Goal: Task Accomplishment & Management: Complete application form

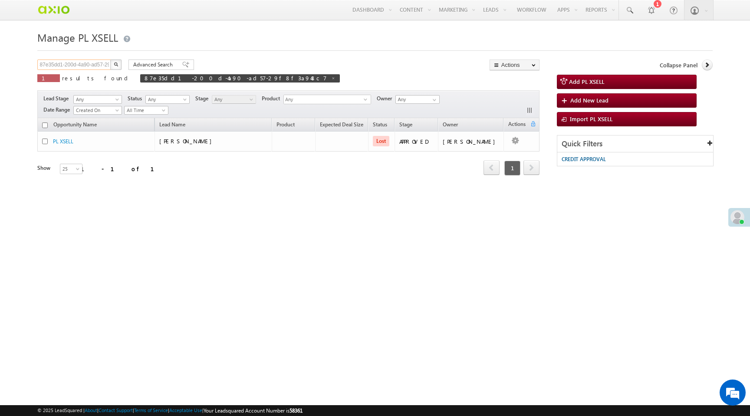
click at [96, 62] on input "87e35dd1-200d-4a90-ad57-29f8f3a948c7" at bounding box center [74, 64] width 74 height 10
paste input "4b3c90b4-fba6-4466-b414-45888f3e44d2"
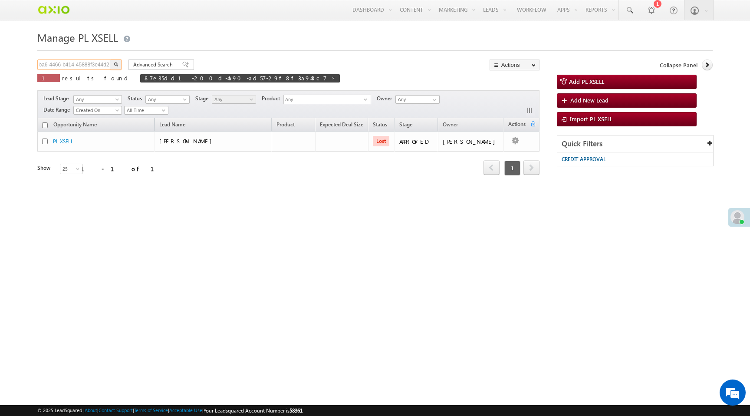
type input "4b3c90b4-fba6-4466-b414-45888f3e44d2"
click at [117, 66] on img "button" at bounding box center [116, 64] width 4 height 4
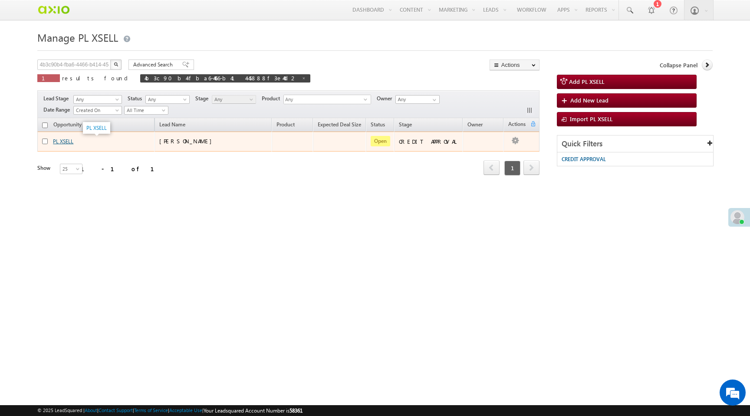
click at [68, 141] on link "PL XSELL" at bounding box center [63, 141] width 20 height 7
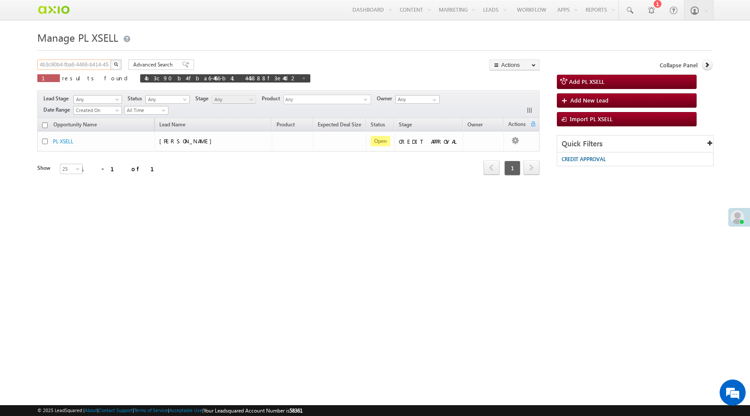
click at [95, 65] on input "4b3c90b4-fba6-4466-b414-45888f3e44d2" at bounding box center [74, 64] width 74 height 10
paste input "59693344-4c9d-43de-b89f-1da8396abdd8"
click at [114, 66] on img "button" at bounding box center [116, 64] width 4 height 4
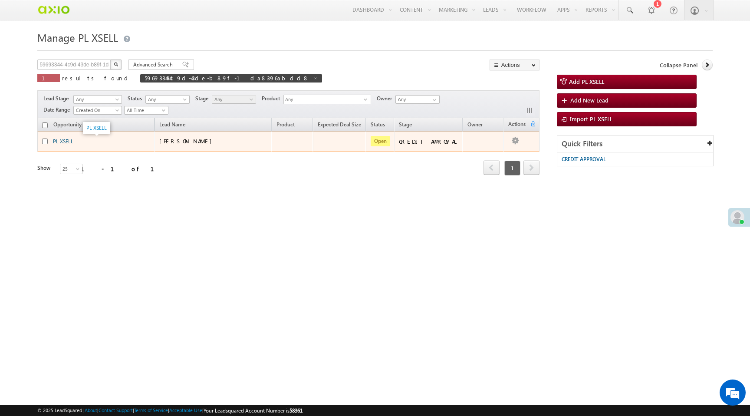
click at [72, 141] on link "PL XSELL" at bounding box center [63, 141] width 20 height 7
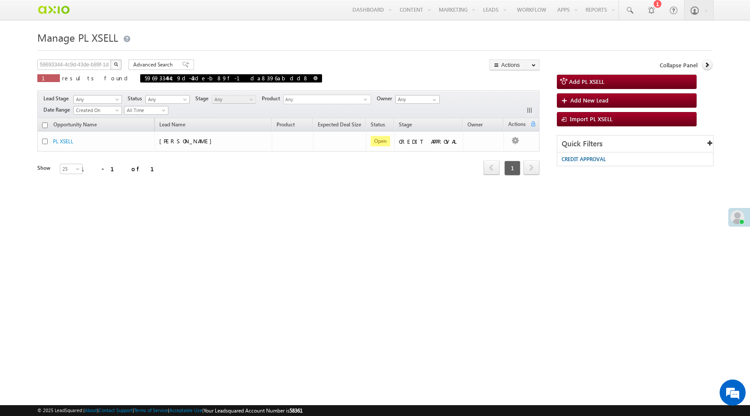
click at [313, 77] on span at bounding box center [315, 78] width 4 height 4
type input "Search PL XSELL"
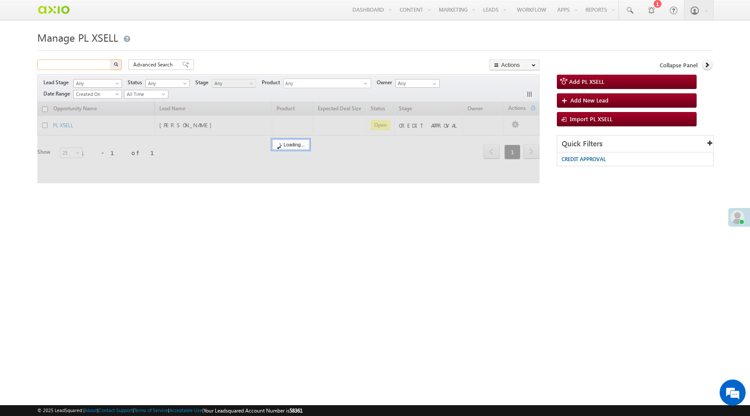
click at [66, 66] on input "text" at bounding box center [74, 64] width 74 height 10
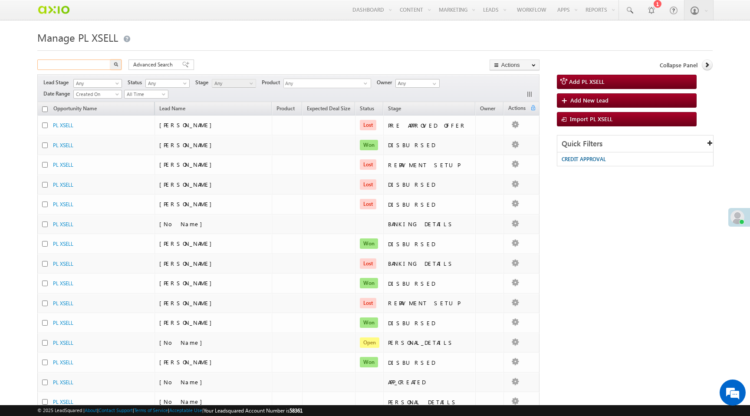
paste input "fe90e52a-53ae-4605-b766-618eee1a8dbb"
click at [117, 64] on img "button" at bounding box center [116, 64] width 4 height 4
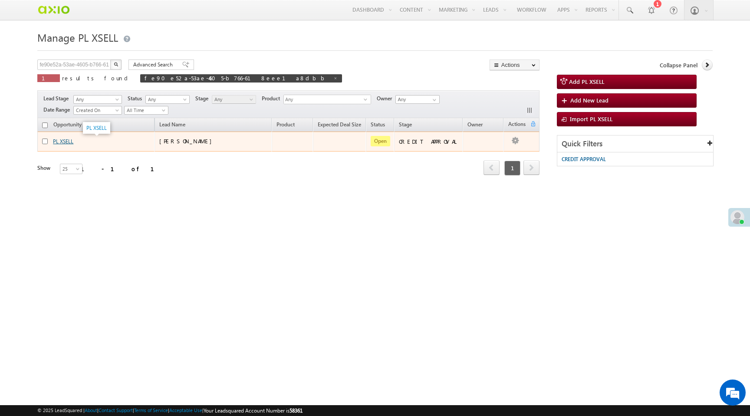
click at [63, 141] on link "PL XSELL" at bounding box center [63, 141] width 20 height 7
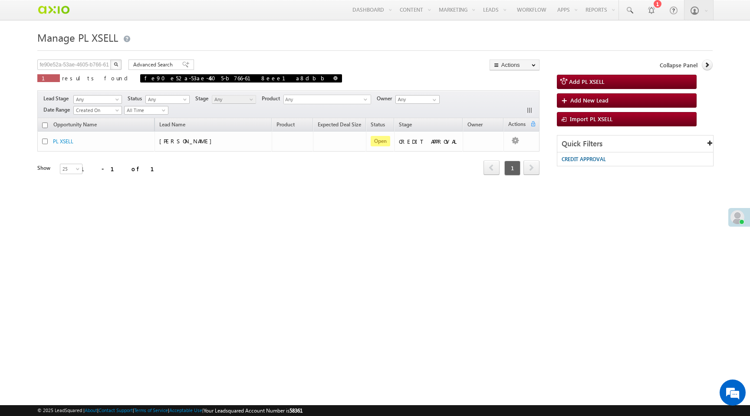
click at [333, 80] on span at bounding box center [335, 78] width 4 height 4
type input "Search PL XSELL"
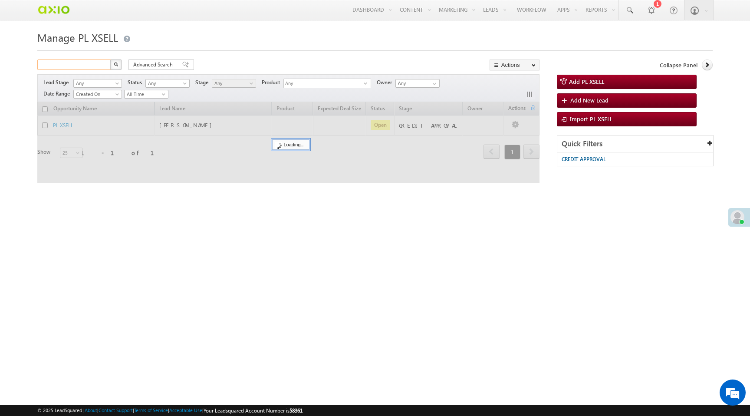
click at [95, 66] on input "text" at bounding box center [74, 64] width 74 height 10
paste input "c2a225c2-4f8e-4946-9047-f445507da49d"
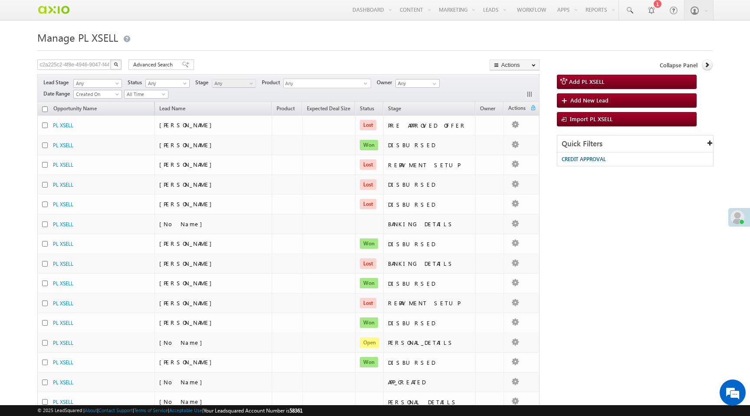
click at [118, 65] on img "button" at bounding box center [116, 64] width 4 height 4
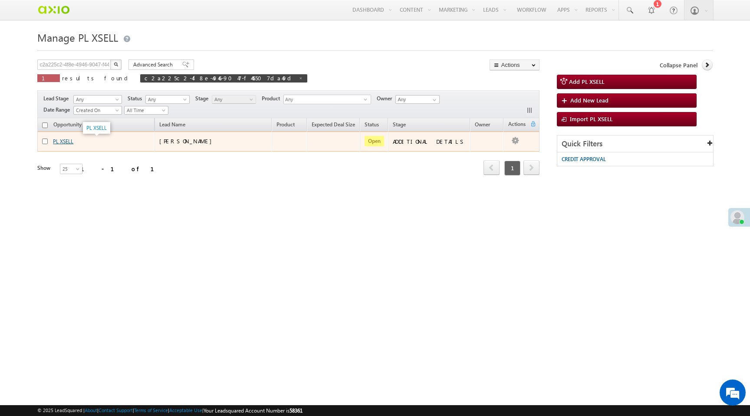
click at [62, 141] on link "PL XSELL" at bounding box center [63, 141] width 20 height 7
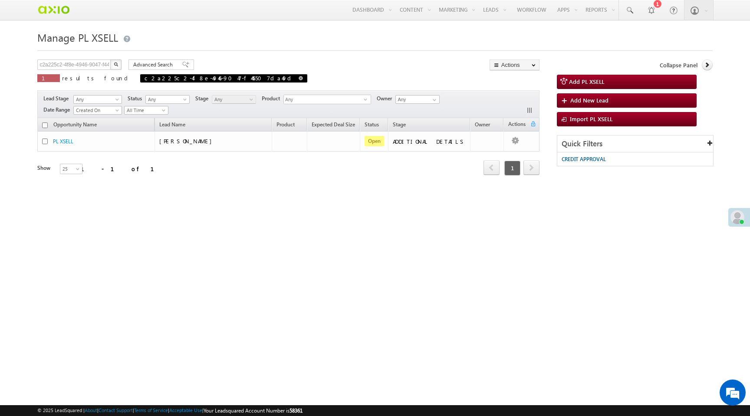
click at [298, 78] on span at bounding box center [300, 78] width 4 height 4
type input "Search PL XSELL"
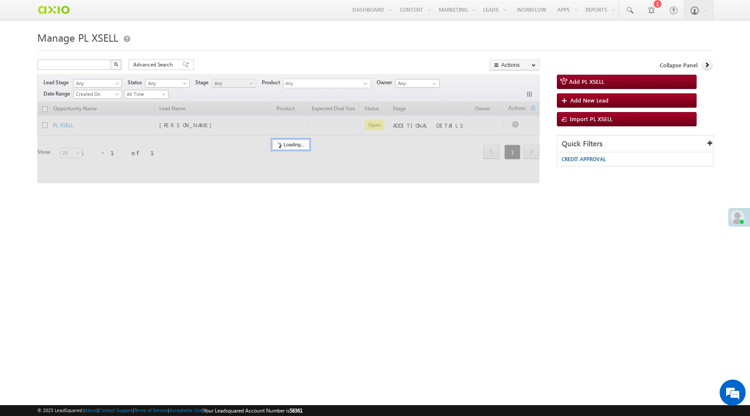
click at [64, 67] on input "text" at bounding box center [74, 64] width 74 height 10
paste input "b85b78e0-e32a-4427-9e36-db367ff594e9"
click at [115, 66] on img "button" at bounding box center [116, 64] width 4 height 4
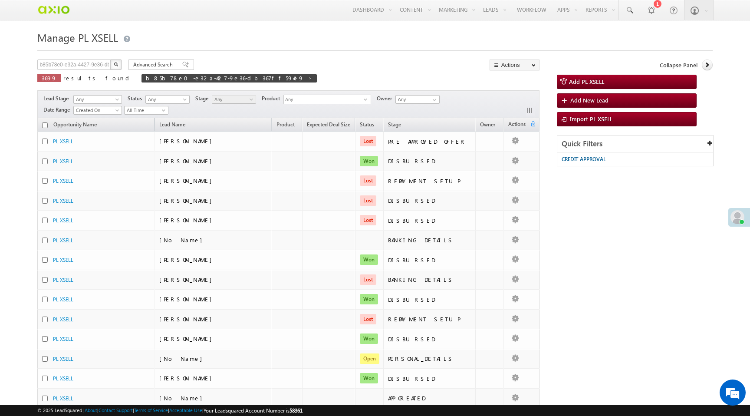
click at [117, 66] on img "button" at bounding box center [116, 64] width 4 height 4
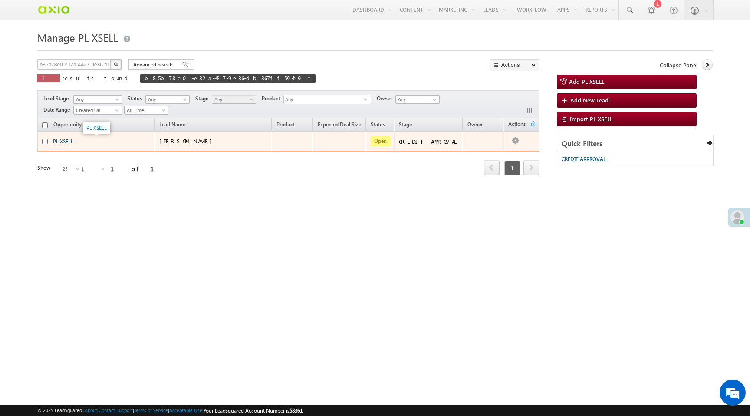
click at [59, 142] on link "PL XSELL" at bounding box center [63, 141] width 20 height 7
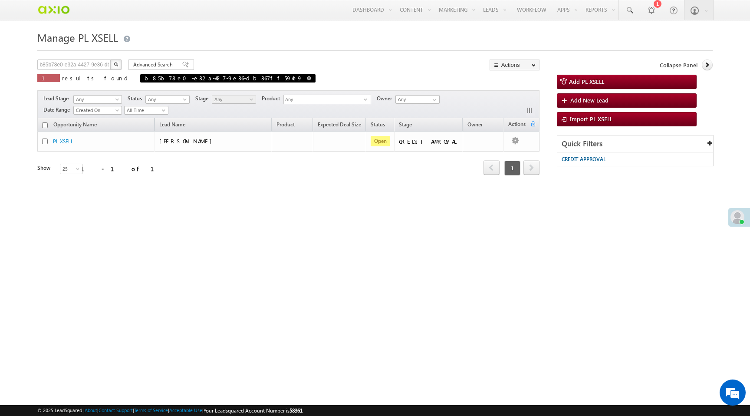
click at [307, 77] on span at bounding box center [309, 78] width 4 height 4
type input "Search PL XSELL"
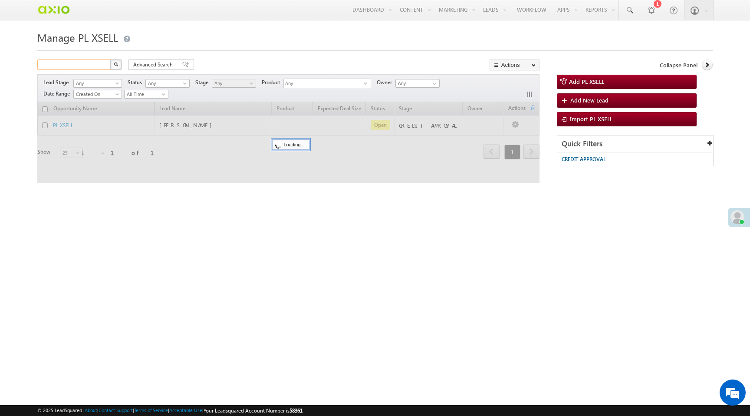
click at [94, 65] on input "text" at bounding box center [74, 64] width 74 height 10
paste input "c10872af-e5b0-465e-b09e-04981bcb1b92"
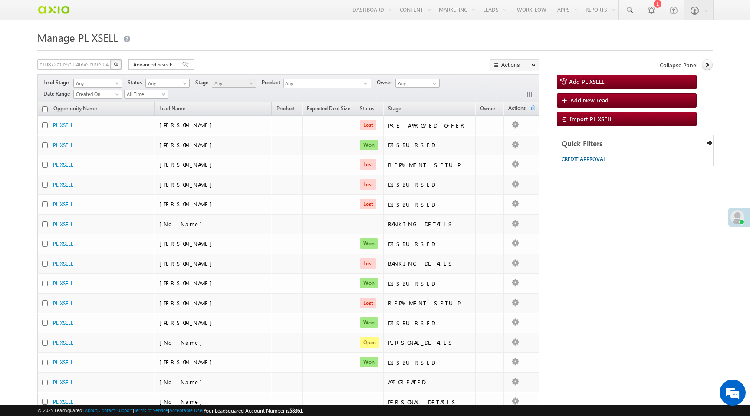
click at [114, 63] on img "button" at bounding box center [116, 64] width 4 height 4
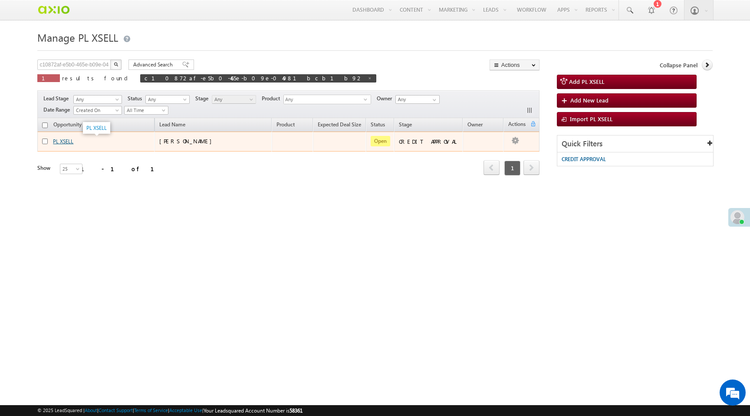
click at [67, 143] on link "PL XSELL" at bounding box center [63, 141] width 20 height 7
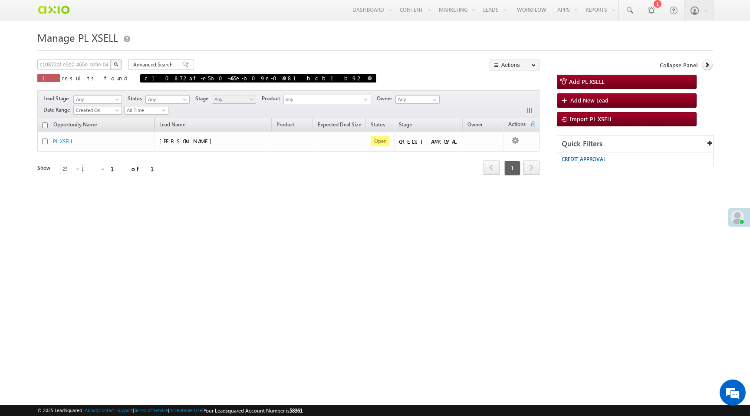
click at [367, 80] on span at bounding box center [369, 78] width 4 height 4
type input "Search PL XSELL"
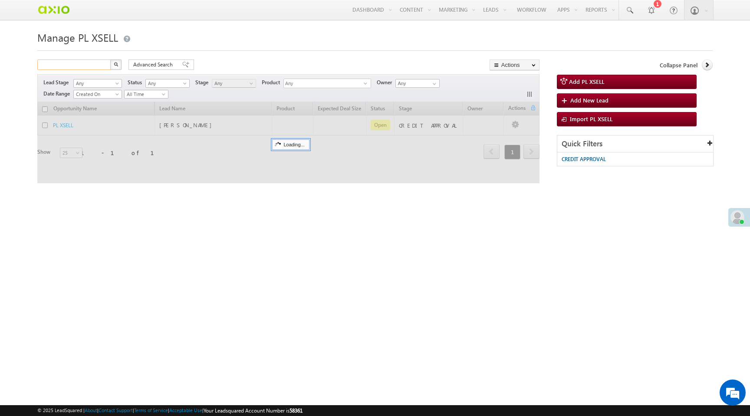
click at [87, 66] on input "text" at bounding box center [74, 64] width 74 height 10
paste input "55e820c3-1aa1-40eb-a880-2560b837203b"
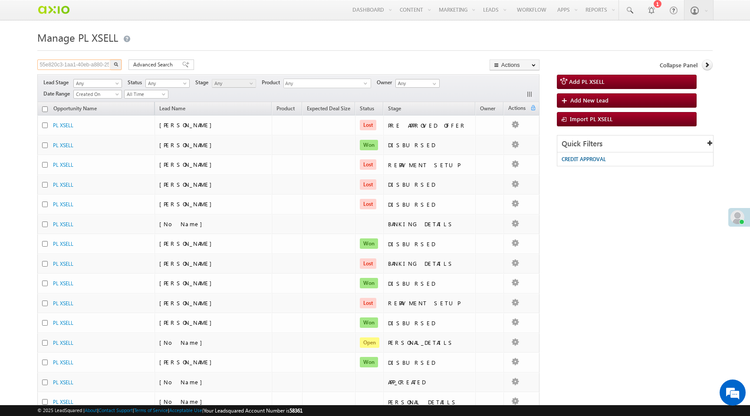
scroll to position [0, 31]
type input "55e820c3-1aa1-40eb-a880-2560b837203b"
click at [110, 59] on button "button" at bounding box center [115, 64] width 11 height 10
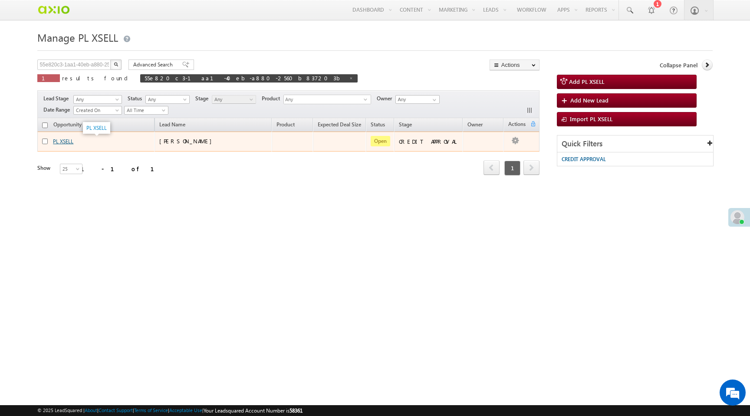
click at [69, 141] on link "PL XSELL" at bounding box center [63, 141] width 20 height 7
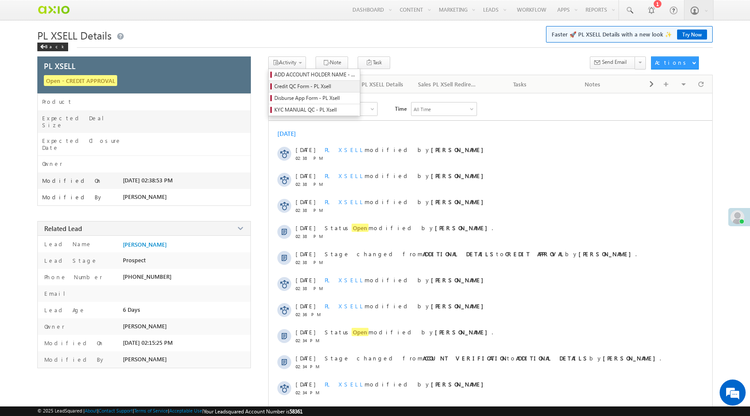
click at [301, 89] on span "Credit QC Form - PL Xsell" at bounding box center [315, 86] width 82 height 8
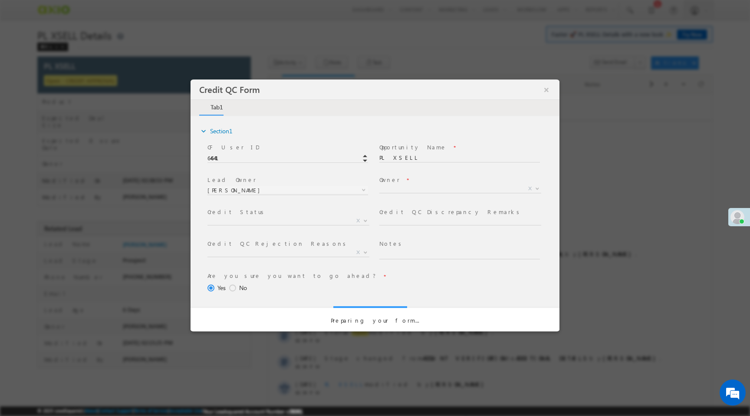
select select "50aed37f-b58e-11ec-8597-0681fe0b10f8"
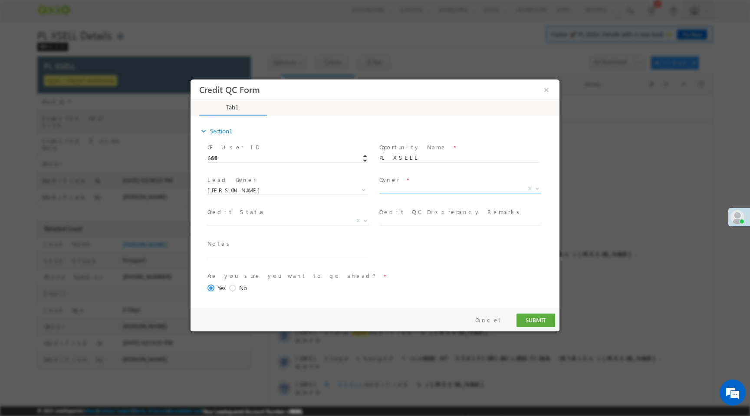
click at [389, 190] on span "X" at bounding box center [460, 188] width 162 height 9
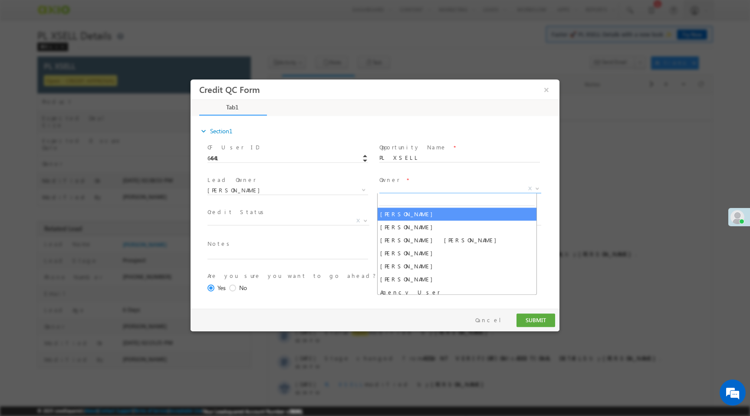
select select "f8849782-a99c-11ec-8597-0681fe0b10f8"
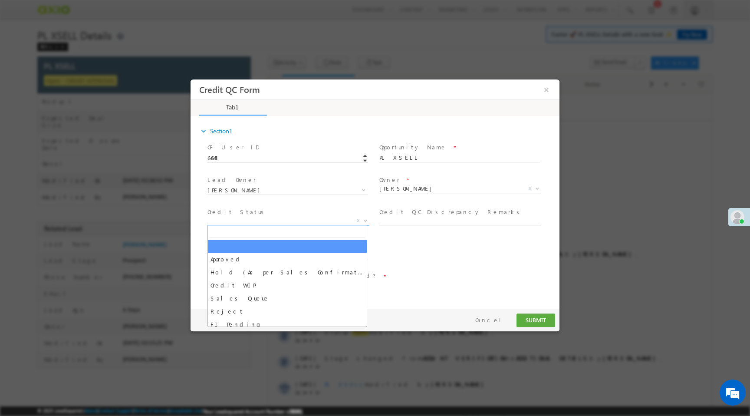
click at [336, 220] on span "X" at bounding box center [288, 220] width 162 height 9
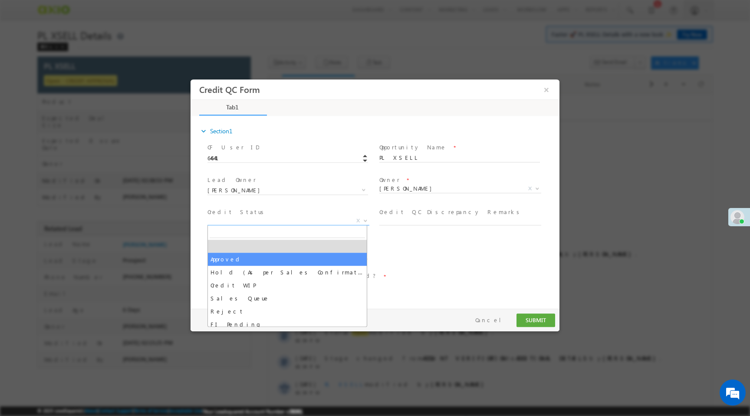
select select "Approved"
select select "NA"
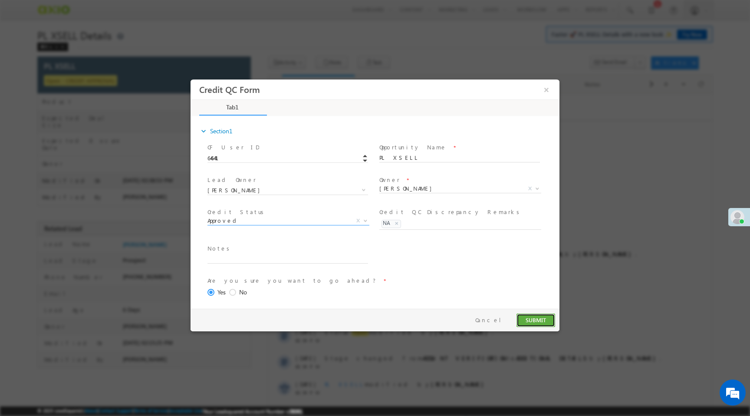
click at [537, 322] on button "SUBMIT" at bounding box center [535, 319] width 39 height 13
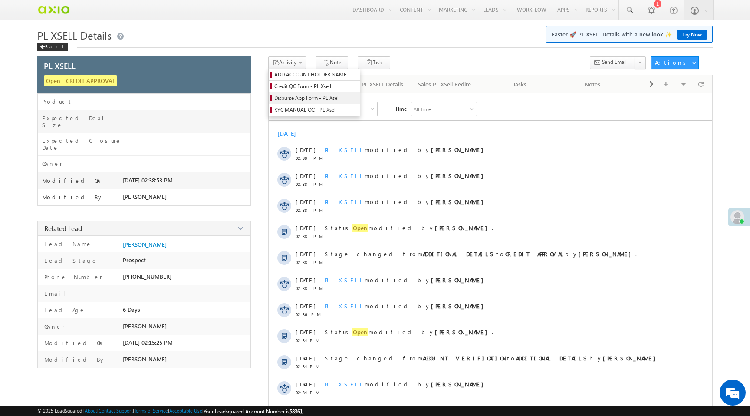
click at [298, 98] on span "Disburse App Form - PL Xsell" at bounding box center [315, 98] width 82 height 8
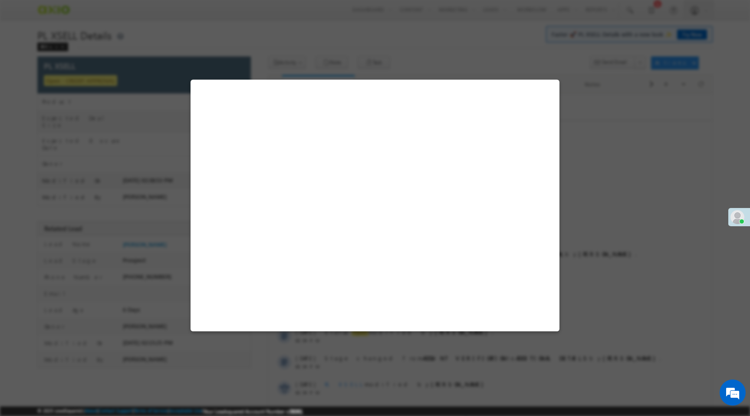
select select "PL XSell Disbursement Initiated"
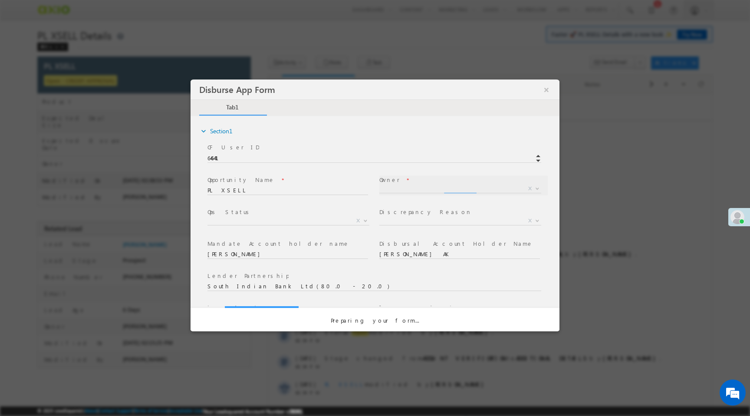
select select "f8849782-a99c-11ec-8597-0681fe0b10f8"
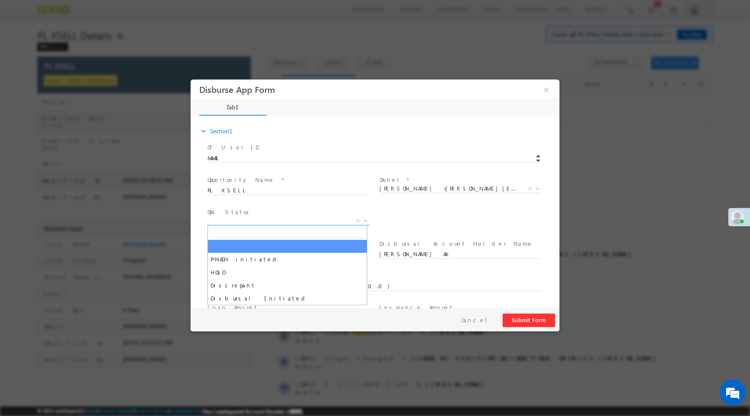
click at [315, 220] on span "X" at bounding box center [288, 220] width 162 height 9
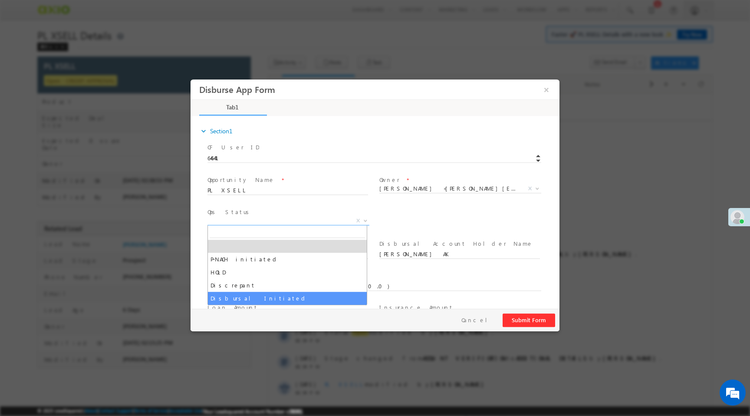
select select "Disbursal Initiated"
select select "NA"
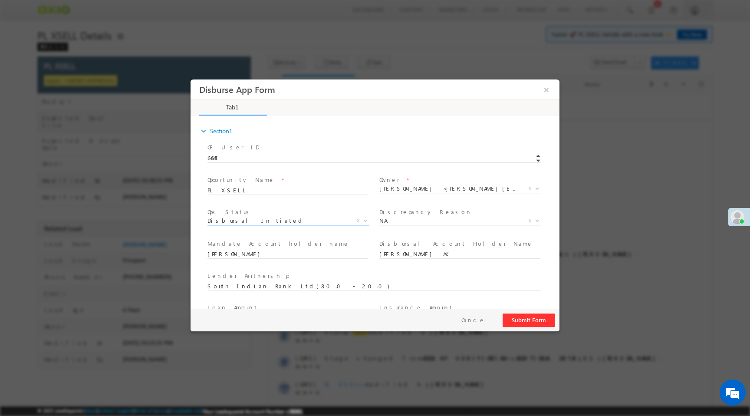
scroll to position [128, 0]
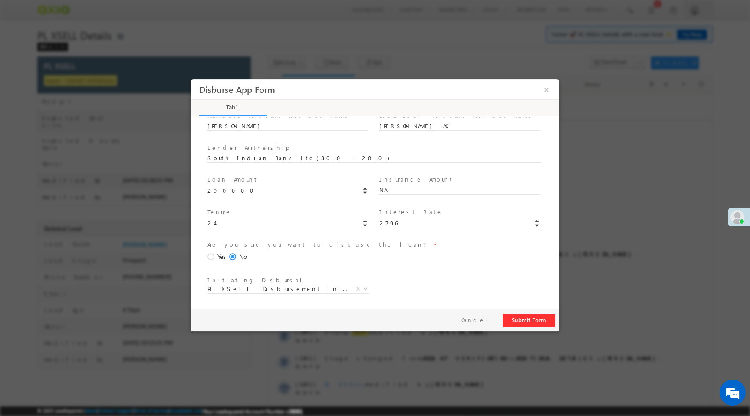
click at [209, 257] on span at bounding box center [212, 257] width 10 height 8
click at [190, 79] on input "Yes" at bounding box center [190, 79] width 0 height 0
click at [535, 317] on button "Submit Form" at bounding box center [528, 319] width 52 height 13
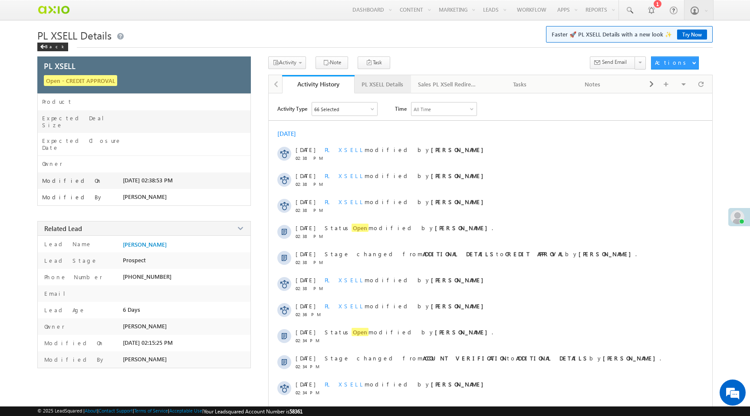
click at [381, 86] on div "PL XSELL Details" at bounding box center [382, 84] width 42 height 10
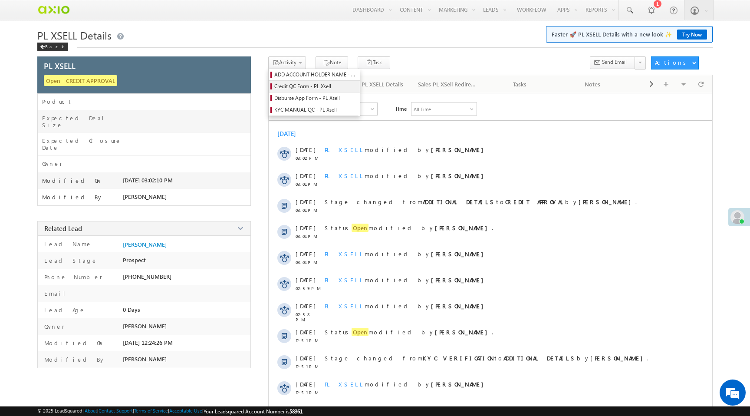
click at [293, 85] on span "Credit QC Form - PL Xsell" at bounding box center [315, 86] width 82 height 8
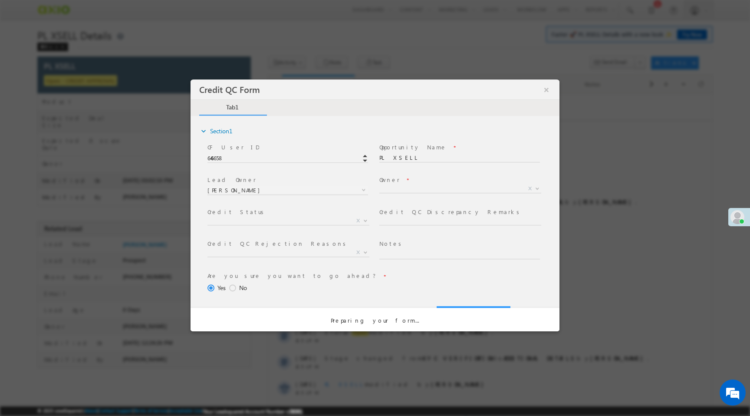
select select "50aed37f-b58e-11ec-8597-0681fe0b10f8"
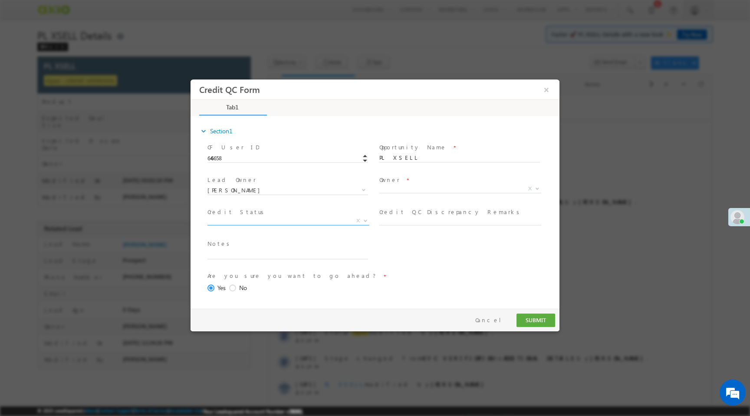
click at [281, 222] on span "X" at bounding box center [288, 220] width 162 height 9
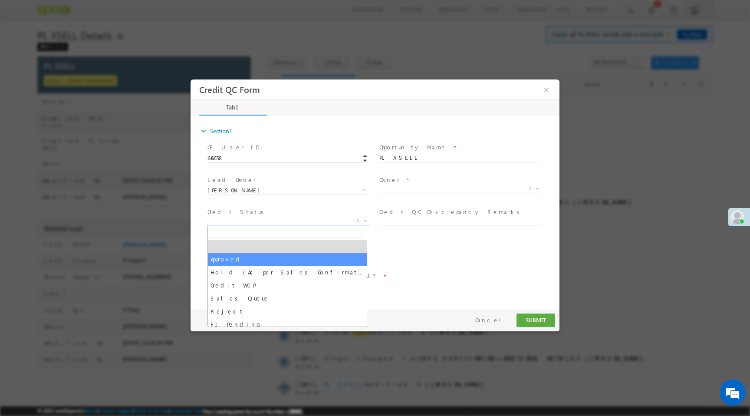
select select "Approved"
select select "NA"
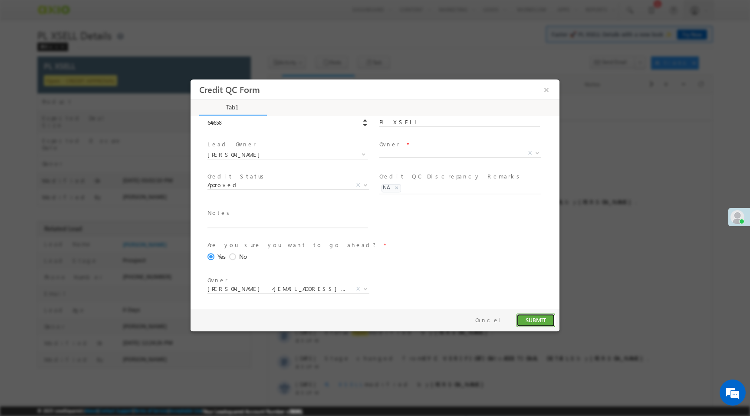
click at [535, 320] on button "SUBMIT" at bounding box center [535, 319] width 39 height 13
click at [426, 151] on span "X" at bounding box center [460, 155] width 162 height 9
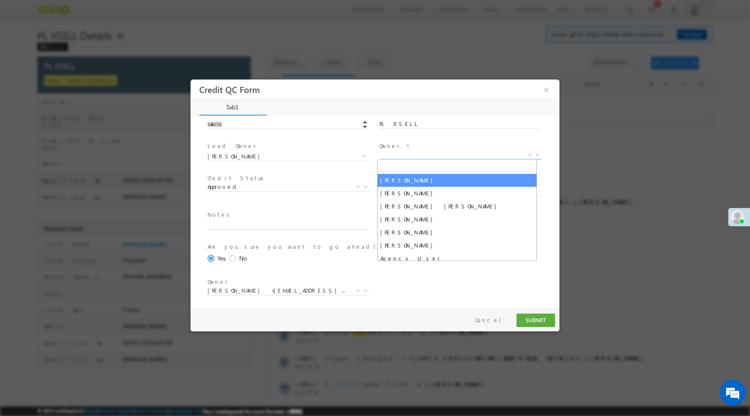
select select "f8849782-a99c-11ec-8597-0681fe0b10f8"
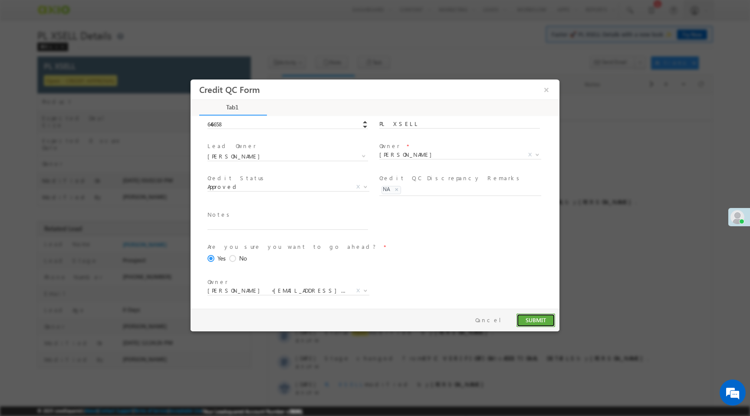
click at [537, 318] on button "SUBMIT" at bounding box center [535, 319] width 39 height 13
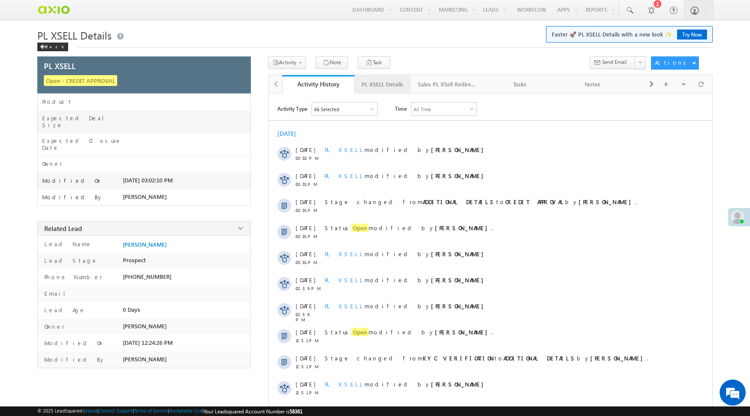
click at [387, 83] on div "PL XSELL Details" at bounding box center [382, 84] width 42 height 10
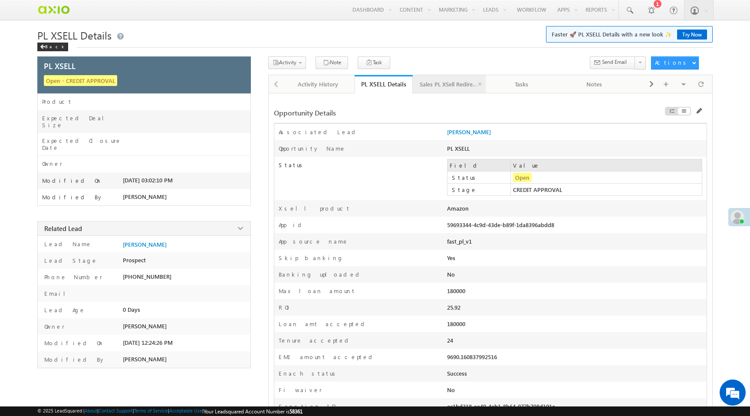
click at [437, 81] on div "Sales PL XSell Redirection" at bounding box center [449, 84] width 58 height 10
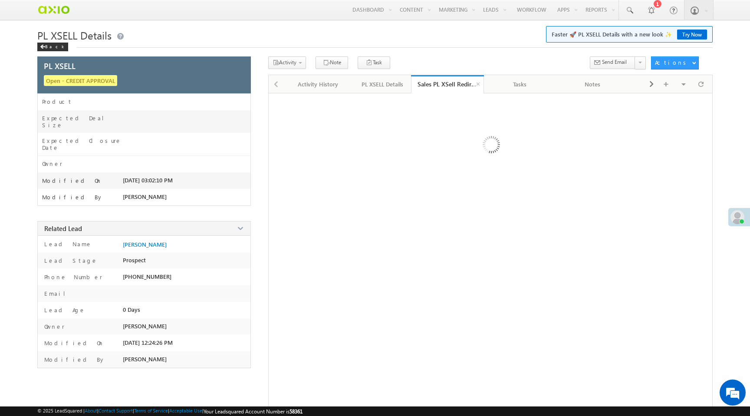
scroll to position [0, 0]
click at [377, 85] on div "PL XSELL Details" at bounding box center [382, 84] width 42 height 10
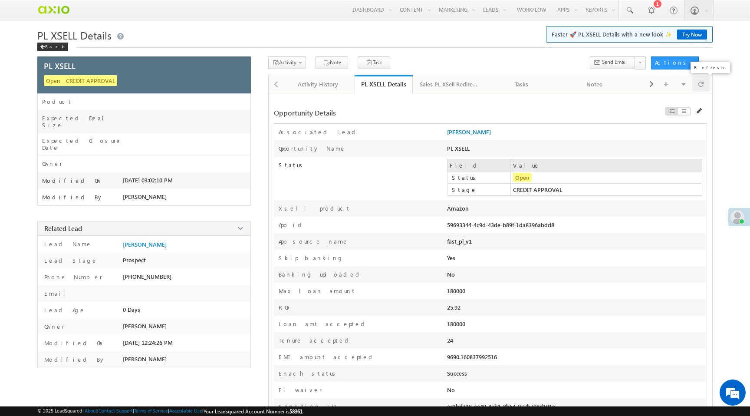
click at [705, 85] on div at bounding box center [700, 83] width 17 height 15
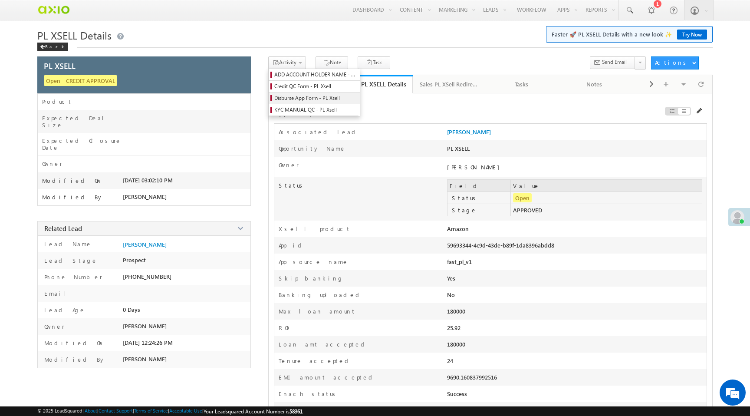
click at [290, 98] on span "Disburse App Form - PL Xsell" at bounding box center [315, 98] width 82 height 8
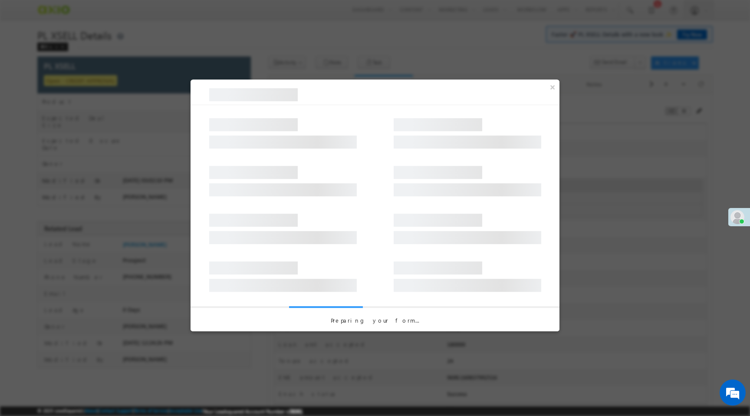
select select "PL XSell Disbursement Initiated"
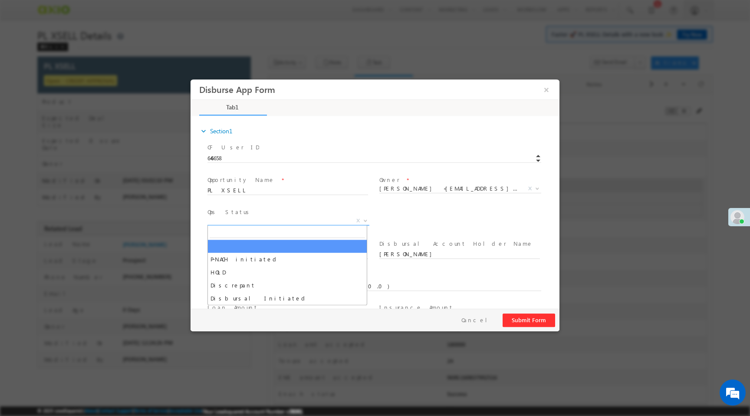
click at [329, 223] on span "X" at bounding box center [288, 220] width 162 height 9
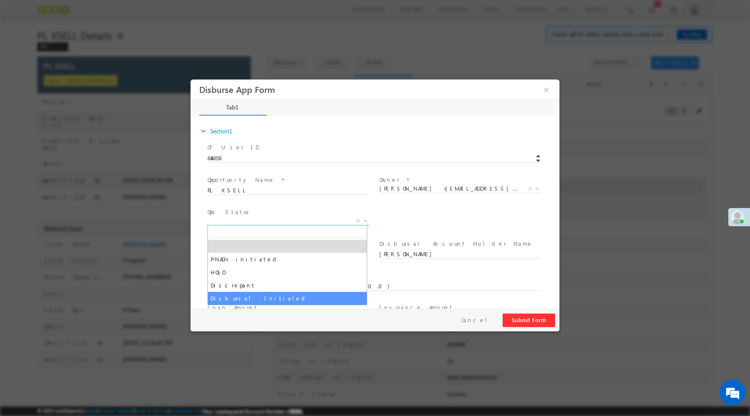
select select "Disbursal Initiated"
select select "NA"
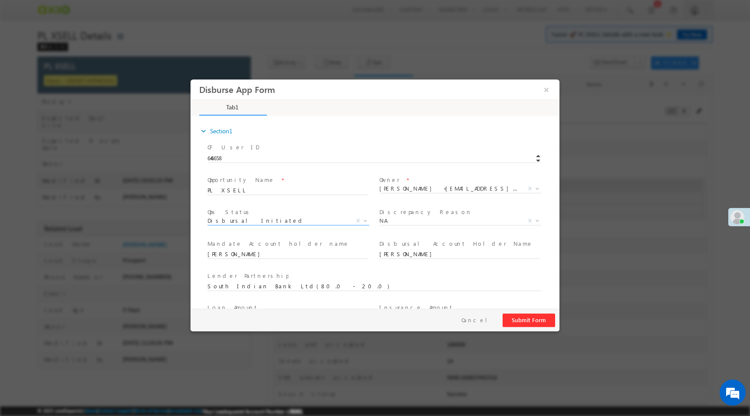
scroll to position [128, 0]
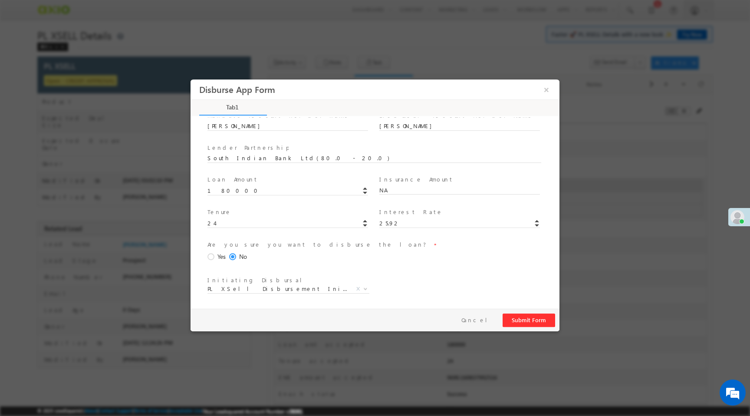
click at [211, 254] on span at bounding box center [212, 257] width 10 height 8
click at [190, 79] on input "Yes" at bounding box center [190, 79] width 0 height 0
click at [523, 318] on button "Submit Form" at bounding box center [528, 319] width 52 height 13
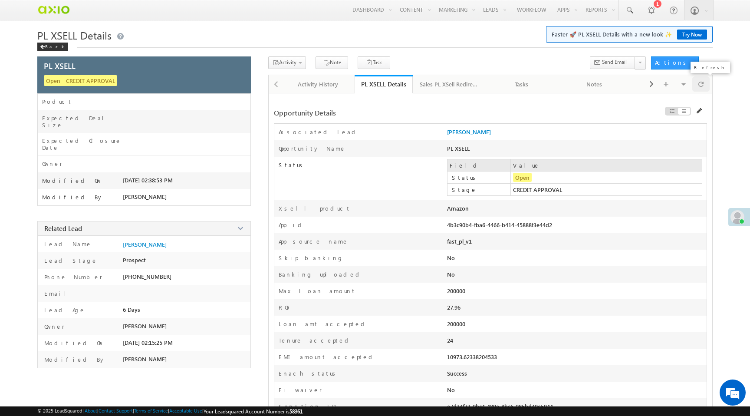
click at [695, 85] on div at bounding box center [700, 83] width 17 height 15
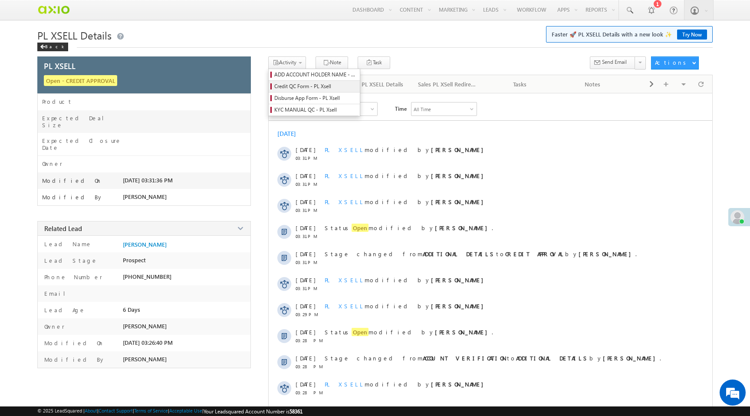
click at [302, 88] on span "Credit QC Form - PL Xsell" at bounding box center [315, 86] width 82 height 8
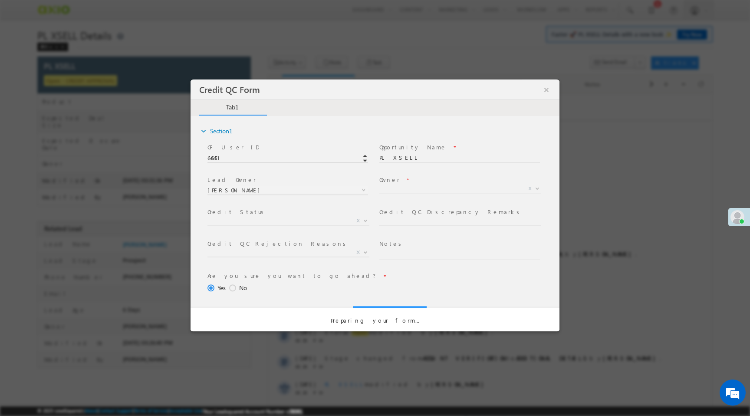
select select "50aed37f-b58e-11ec-8597-0681fe0b10f8"
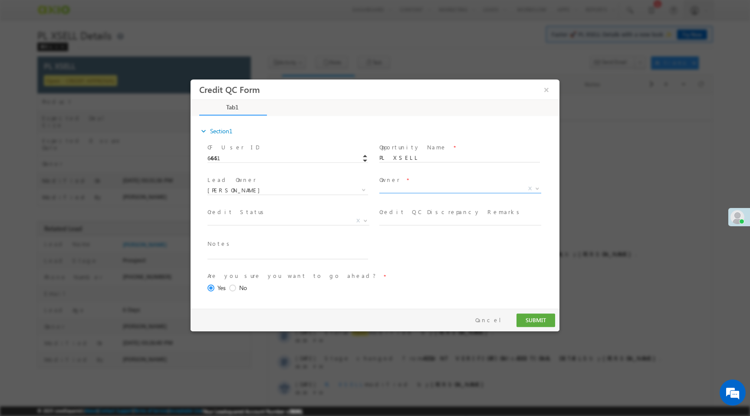
click at [400, 193] on span "X" at bounding box center [460, 190] width 162 height 9
click at [400, 191] on span "X" at bounding box center [460, 188] width 162 height 9
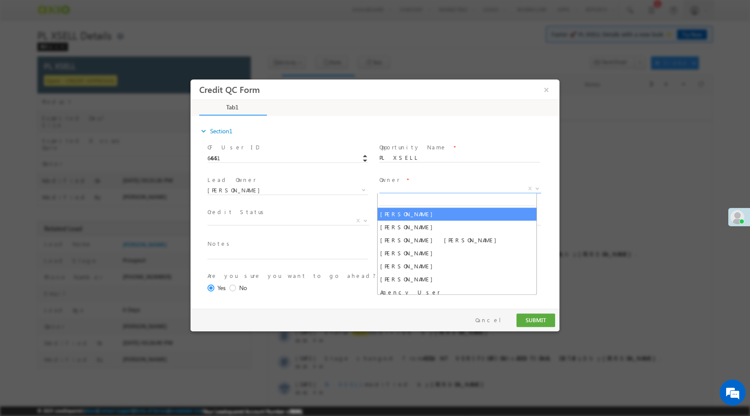
select select "f8849782-a99c-11ec-8597-0681fe0b10f8"
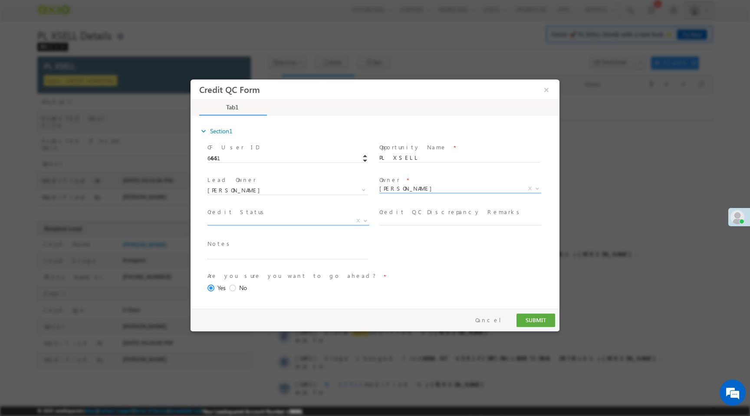
click at [309, 223] on span "X" at bounding box center [288, 220] width 162 height 9
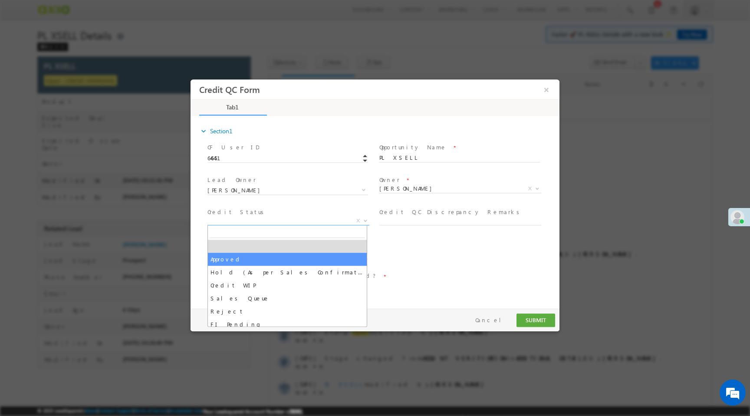
select select "Approved"
select select "NA"
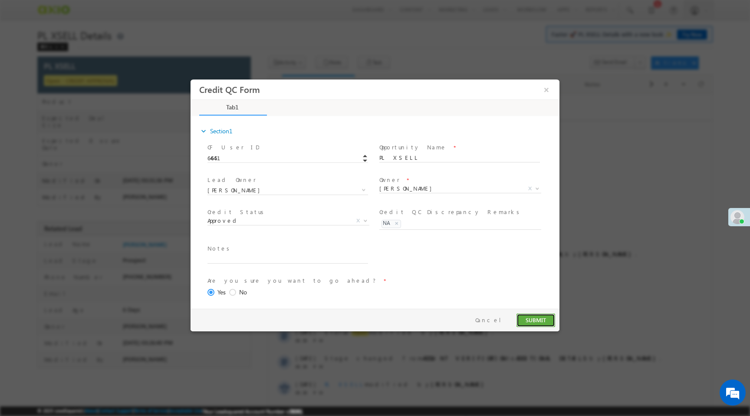
click at [538, 321] on button "SUBMIT" at bounding box center [535, 319] width 39 height 13
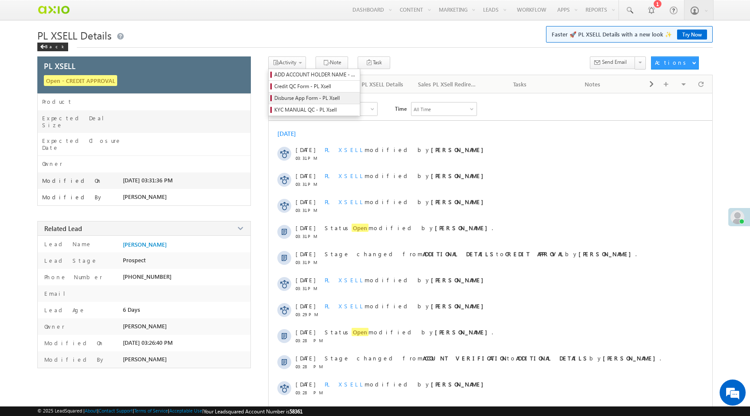
click at [298, 99] on span "Disburse App Form - PL Xsell" at bounding box center [315, 98] width 82 height 8
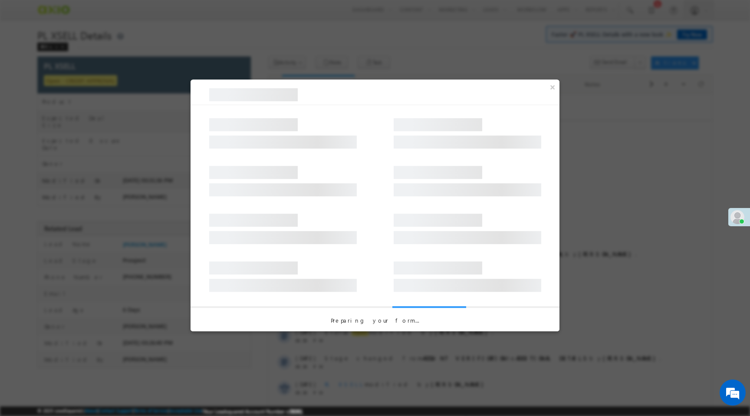
select select "PL XSell Disbursement Initiated"
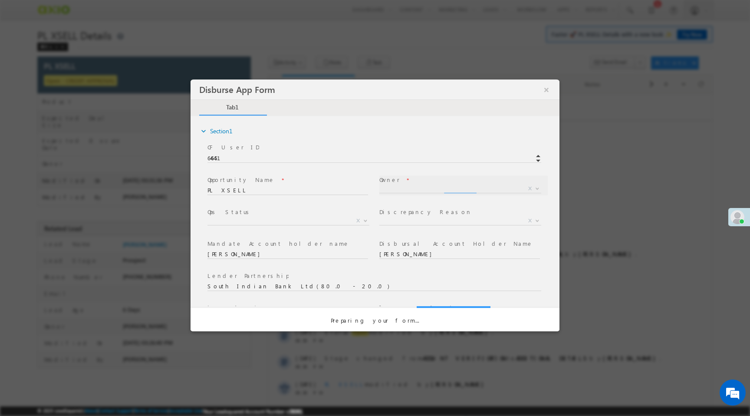
select select "f8849782-a99c-11ec-8597-0681fe0b10f8"
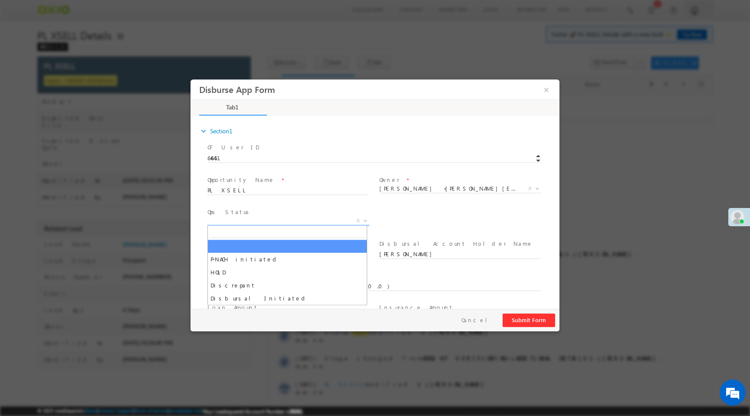
click at [324, 223] on span "X" at bounding box center [288, 220] width 162 height 9
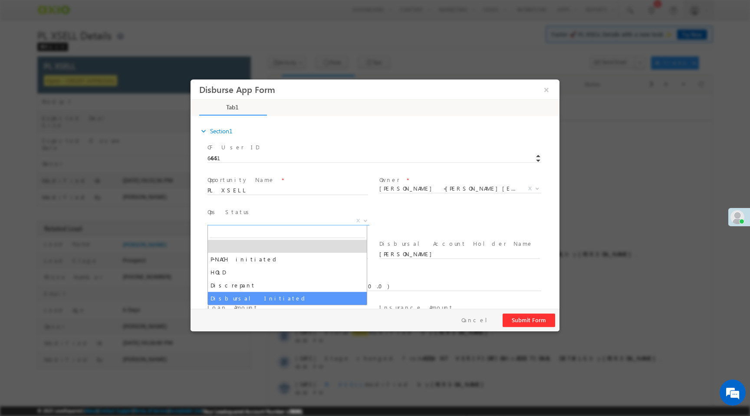
select select "Disbursal Initiated"
select select "NA"
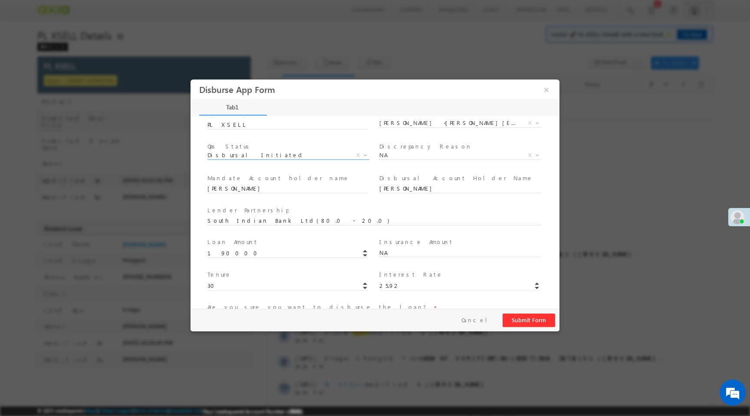
scroll to position [128, 0]
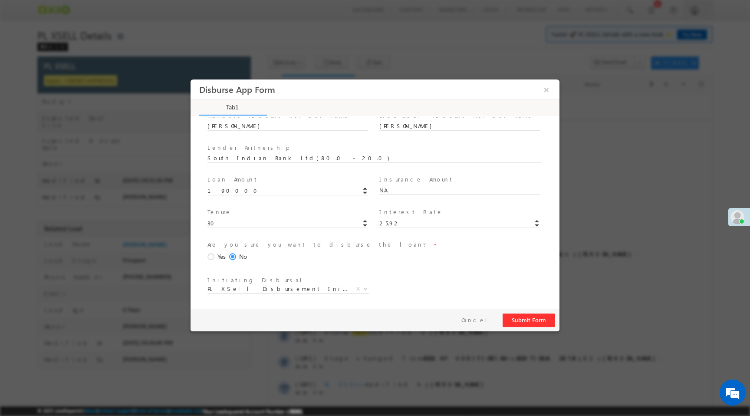
click at [210, 256] on span at bounding box center [212, 257] width 10 height 8
click at [190, 79] on input "Yes" at bounding box center [190, 79] width 0 height 0
click at [532, 319] on button "Submit Form" at bounding box center [528, 319] width 52 height 13
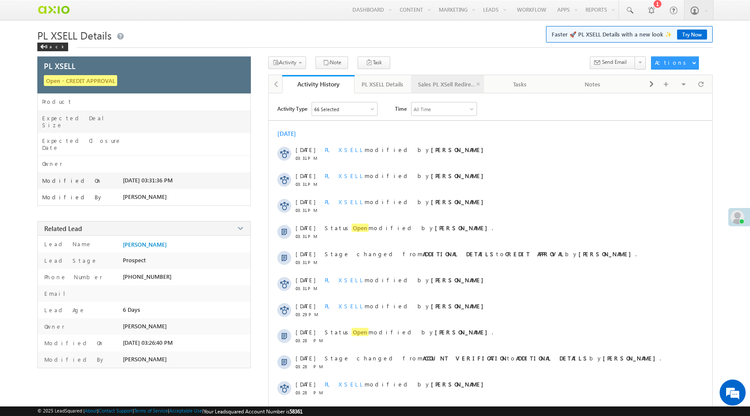
click at [439, 89] on div "Sales PL XSell Redirection" at bounding box center [447, 84] width 58 height 10
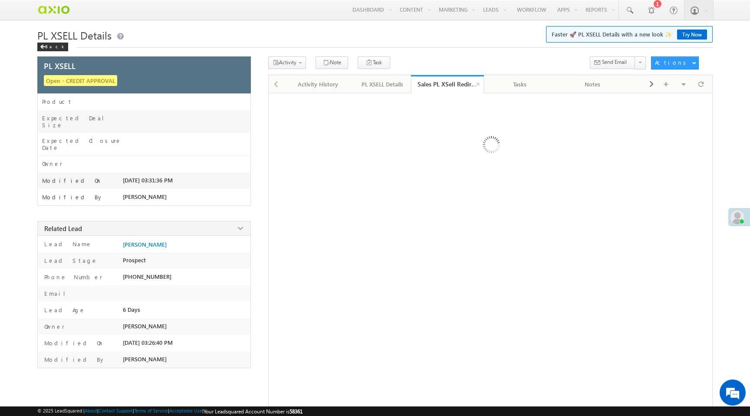
scroll to position [0, 0]
click at [388, 86] on div "PL XSELL Details" at bounding box center [382, 84] width 42 height 10
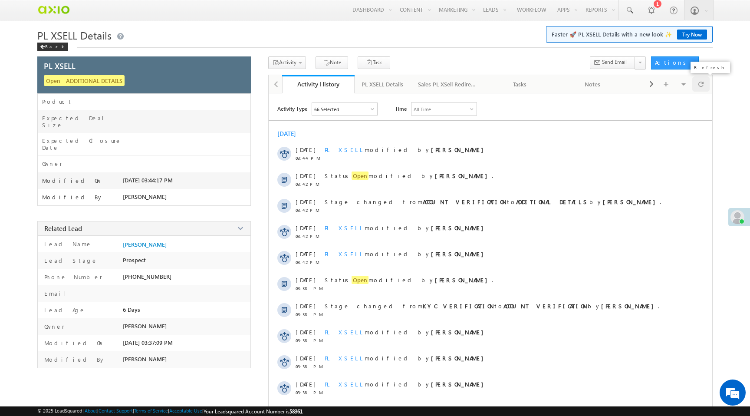
click at [695, 84] on div at bounding box center [700, 83] width 17 height 15
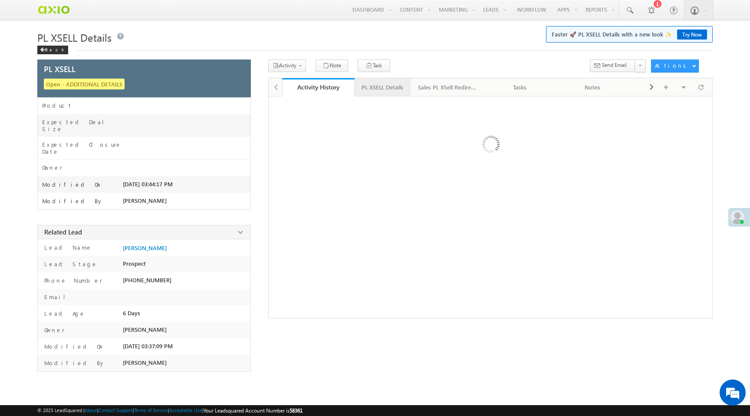
click at [389, 89] on div "PL XSELL Details" at bounding box center [382, 87] width 42 height 10
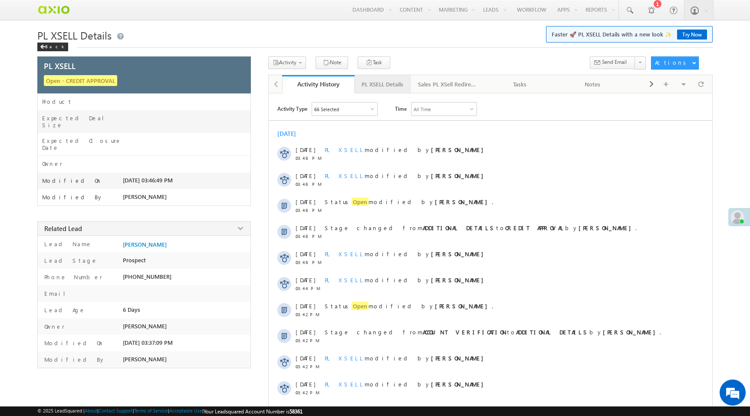
click at [396, 84] on div "PL XSELL Details" at bounding box center [382, 84] width 42 height 10
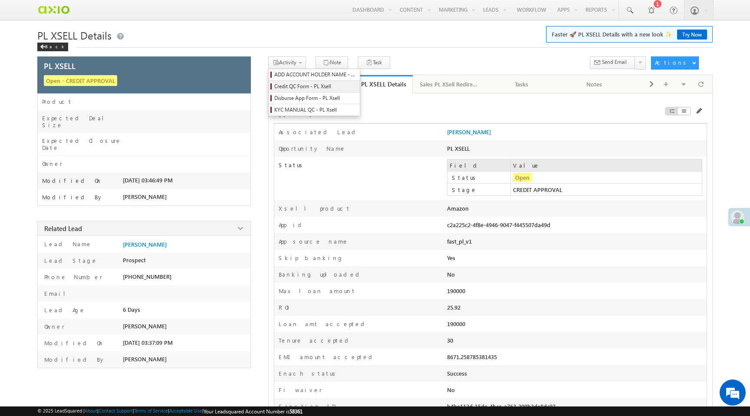
click at [301, 87] on span "Credit QC Form - PL Xsell" at bounding box center [315, 86] width 82 height 8
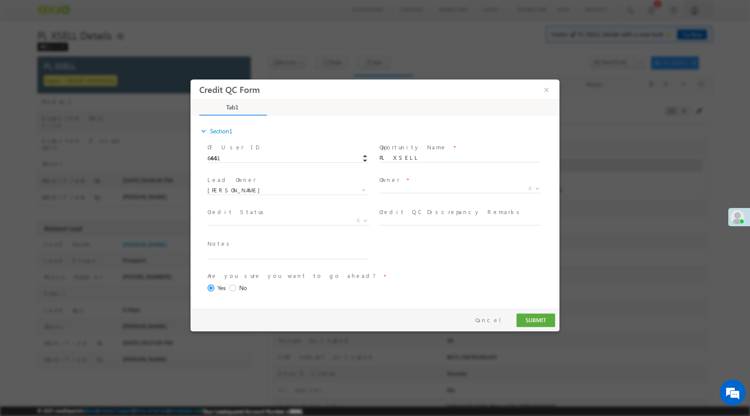
click at [410, 184] on span "Owner *" at bounding box center [459, 180] width 160 height 10
click at [410, 188] on span "X" at bounding box center [460, 188] width 162 height 9
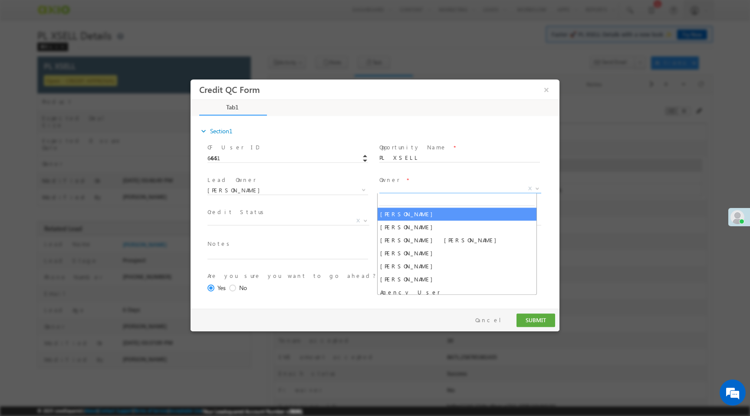
select select "f8849782-a99c-11ec-8597-0681fe0b10f8"
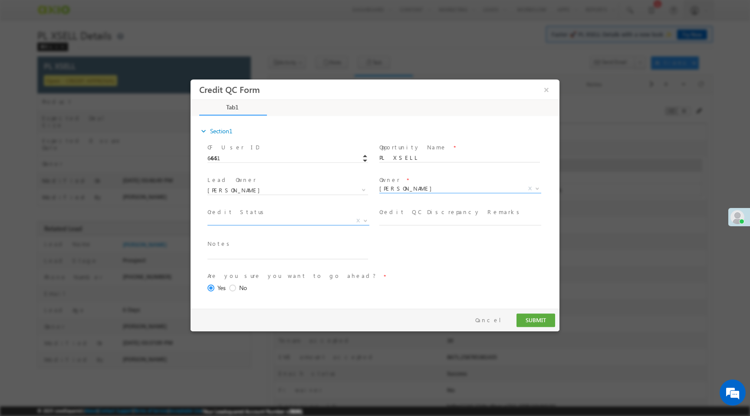
click at [275, 222] on span "X" at bounding box center [288, 220] width 162 height 9
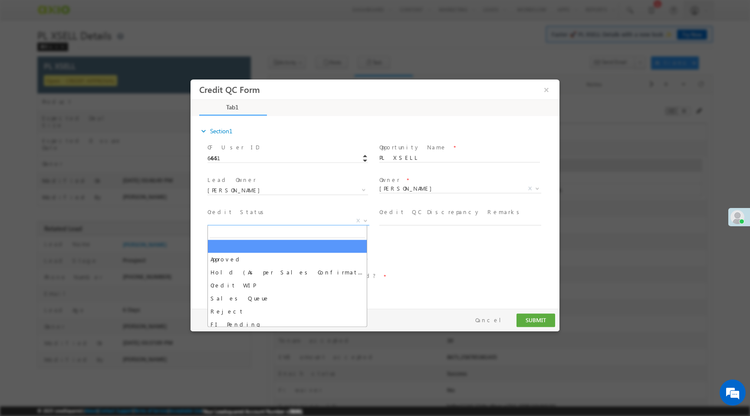
select select "Approved"
select select "NA"
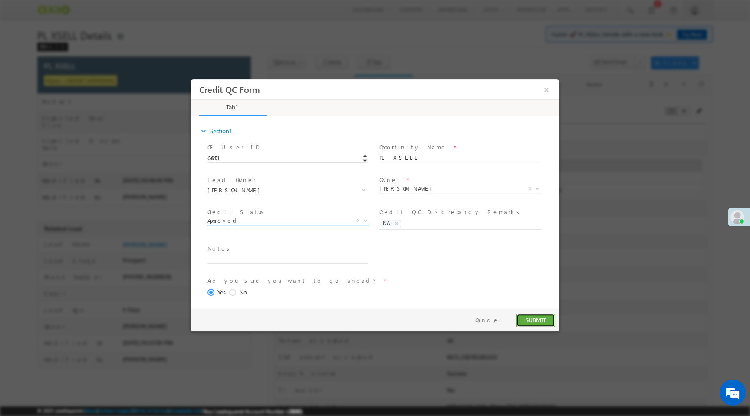
click at [545, 326] on button "SUBMIT" at bounding box center [535, 319] width 39 height 13
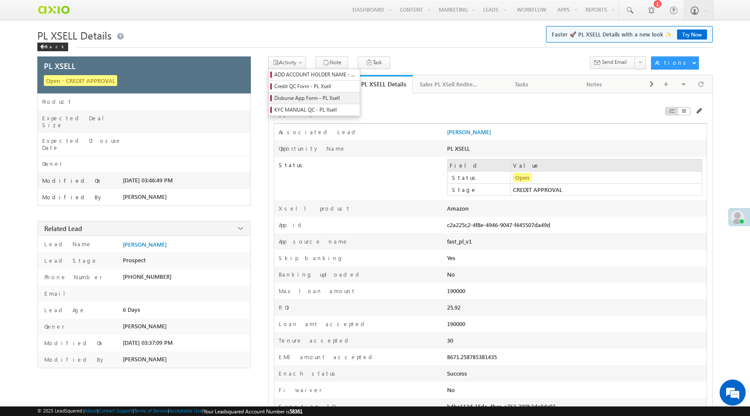
click at [301, 101] on span "Disburse App Form - PL Xsell" at bounding box center [315, 98] width 82 height 8
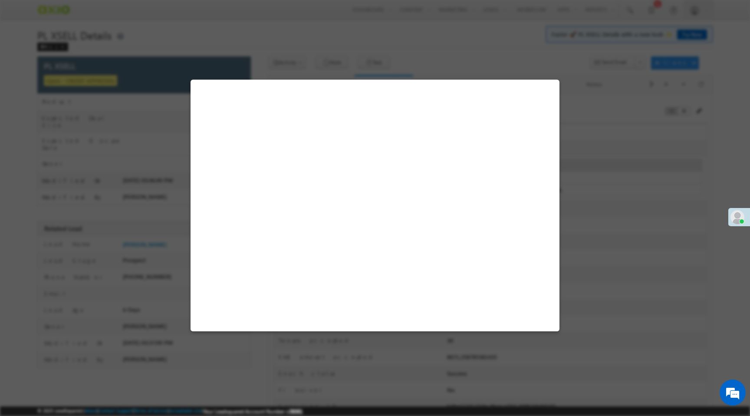
select select "PL XSell Disbursement Initiated"
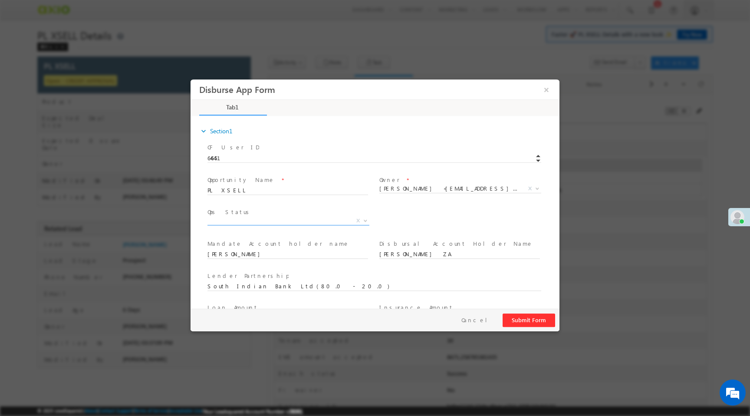
click at [325, 220] on span "X" at bounding box center [288, 220] width 162 height 9
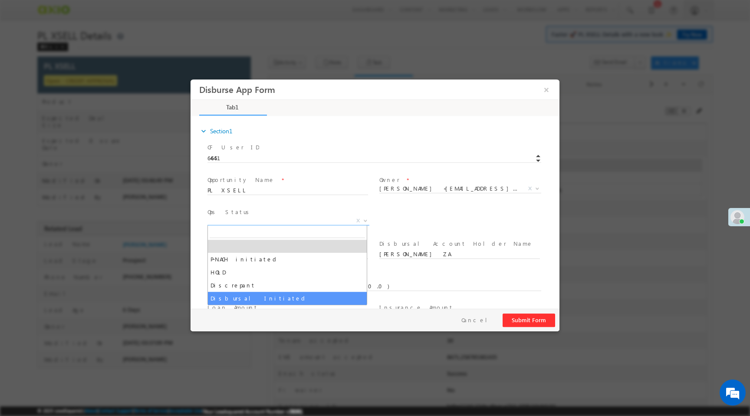
select select "Disbursal Initiated"
select select "NA"
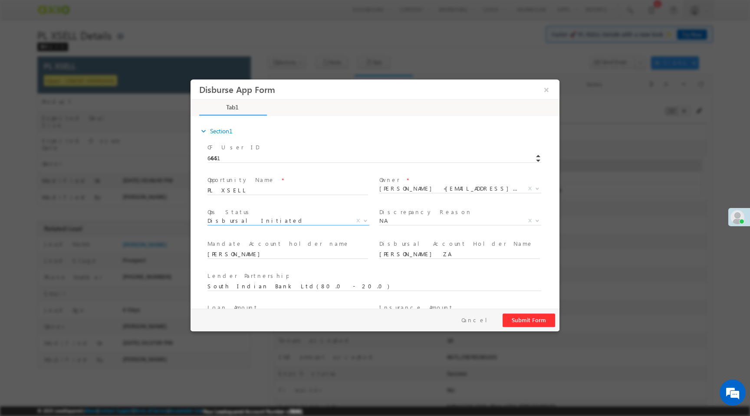
scroll to position [128, 0]
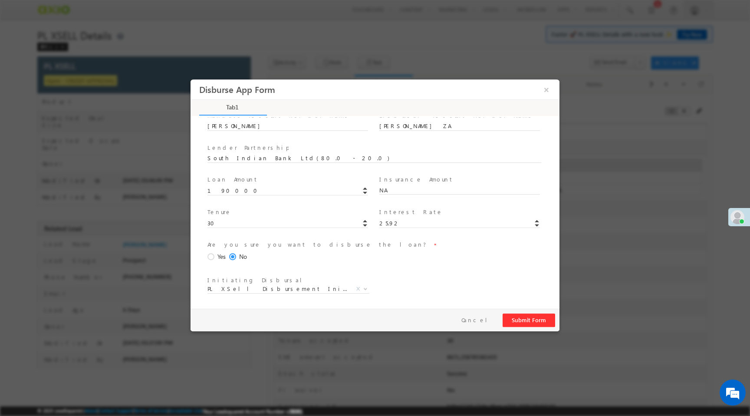
click at [216, 256] on div "Yes" at bounding box center [216, 256] width 18 height 9
click at [190, 79] on input "Yes" at bounding box center [190, 79] width 0 height 0
click at [528, 320] on button "Submit Form" at bounding box center [528, 319] width 52 height 13
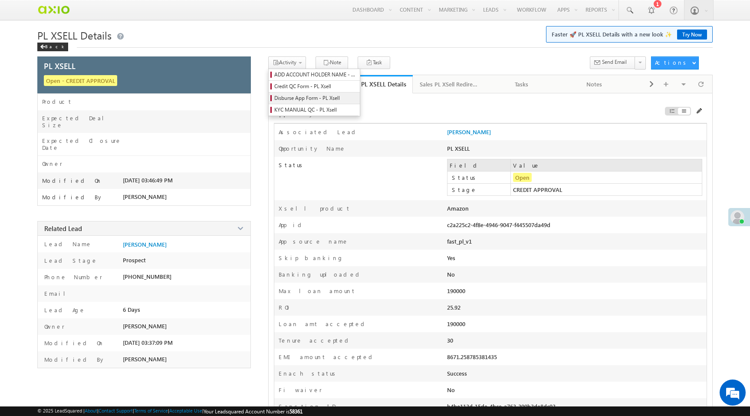
click at [297, 96] on span "Disburse App Form - PL Xsell" at bounding box center [315, 98] width 82 height 8
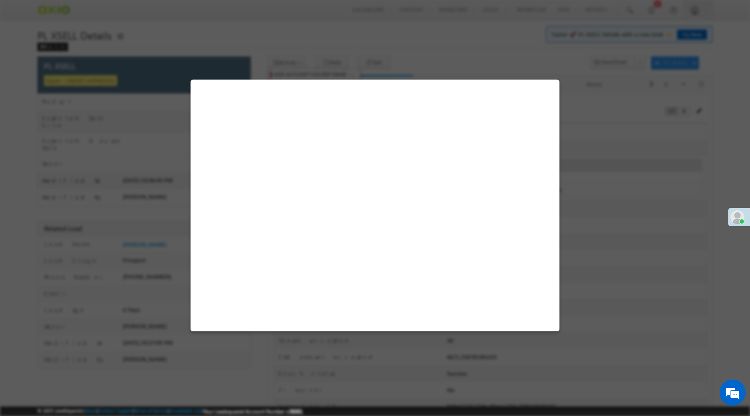
select select "Disbursal Initiated"
select select "NA"
select select "PL XSell Disbursement Initiated"
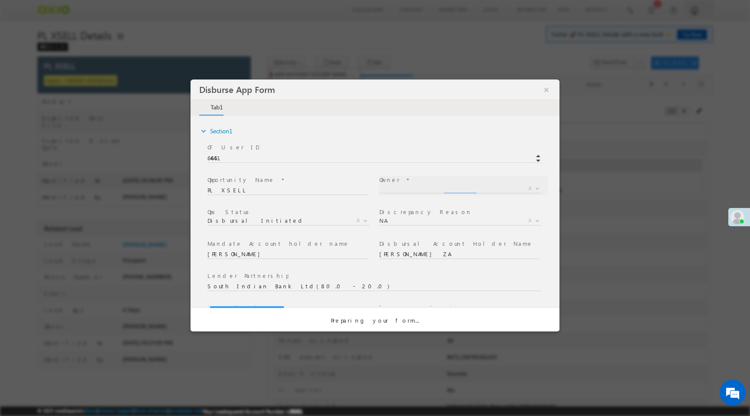
scroll to position [0, 0]
select select "a9bb649e-8900-11ee-aeac-0643ecf67fe6"
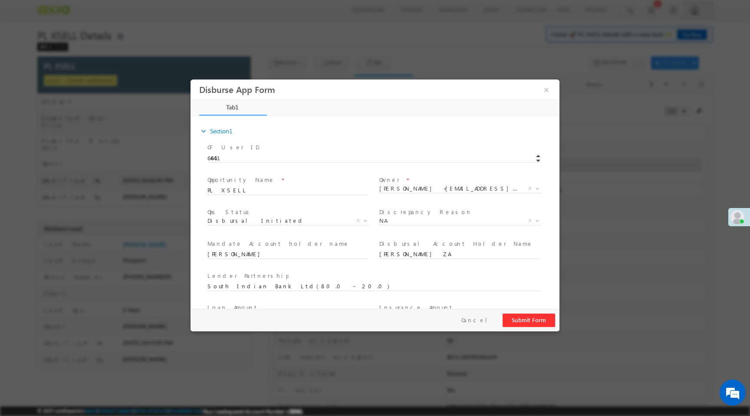
scroll to position [128, 0]
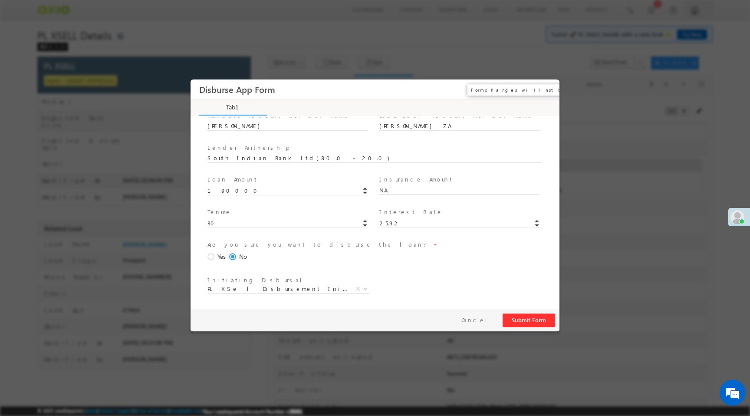
click at [546, 91] on button "×" at bounding box center [546, 90] width 15 height 16
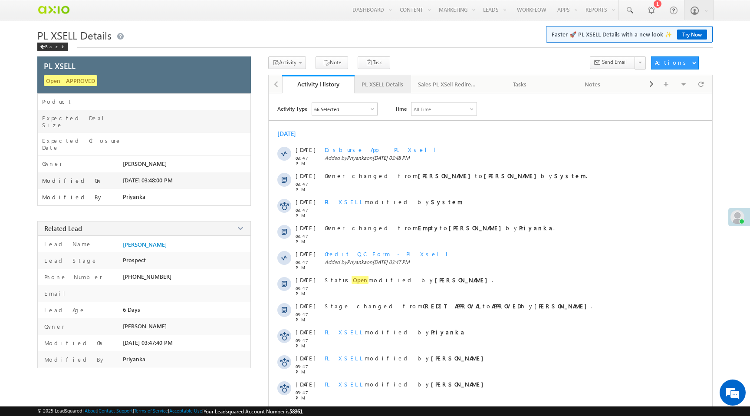
click at [371, 83] on div "PL XSELL Details" at bounding box center [382, 84] width 42 height 10
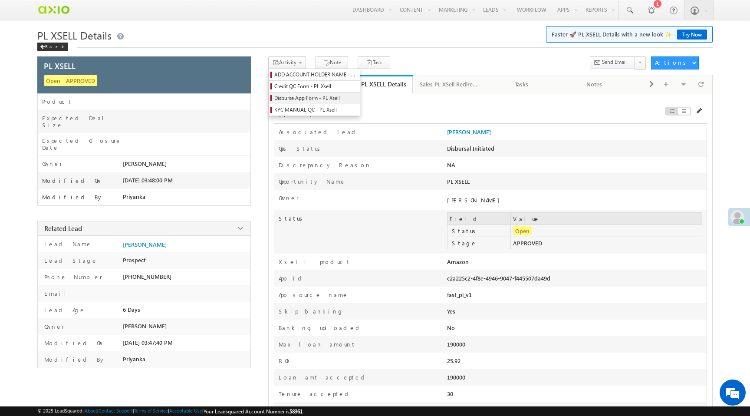
click at [295, 99] on span "Disburse App Form - PL Xsell" at bounding box center [315, 98] width 82 height 8
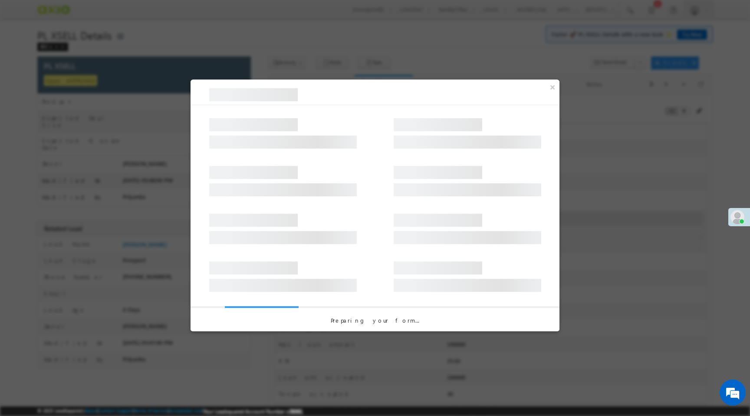
select select "Disbursal Initiated"
select select "NA"
select select "PL XSell Disbursement Initiated"
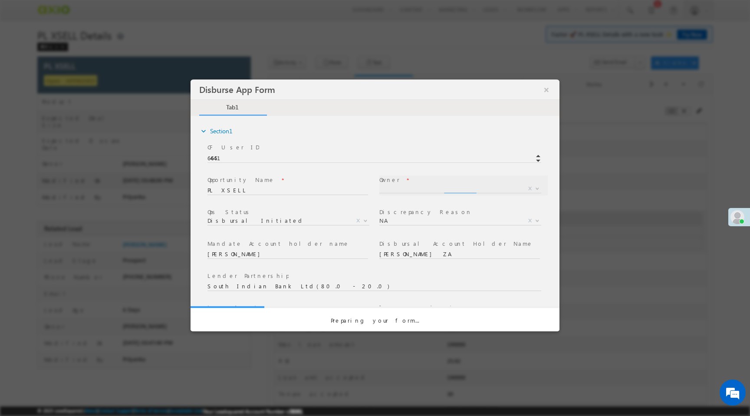
select select "a9bb649e-8900-11ee-aeac-0643ecf67fe6"
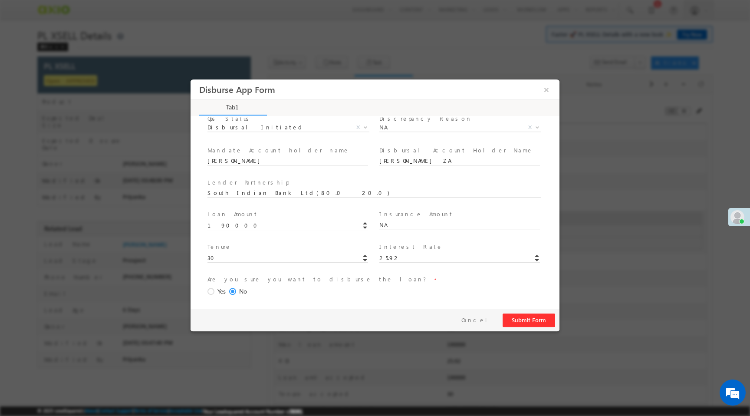
scroll to position [95, 0]
click at [215, 289] on span at bounding box center [212, 290] width 10 height 8
click at [190, 79] on input "Yes" at bounding box center [190, 79] width 0 height 0
click at [534, 325] on button "Submit Form" at bounding box center [528, 319] width 52 height 13
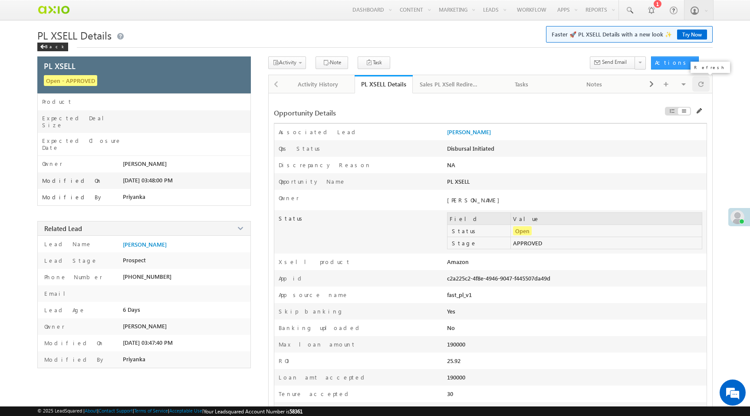
click at [701, 85] on span at bounding box center [700, 83] width 5 height 15
click at [312, 88] on div "Activity History" at bounding box center [318, 84] width 58 height 10
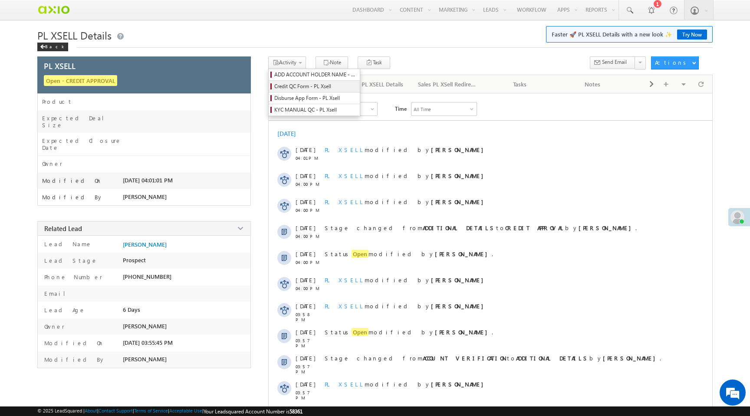
click at [285, 89] on span "Credit QC Form - PL Xsell" at bounding box center [315, 86] width 82 height 8
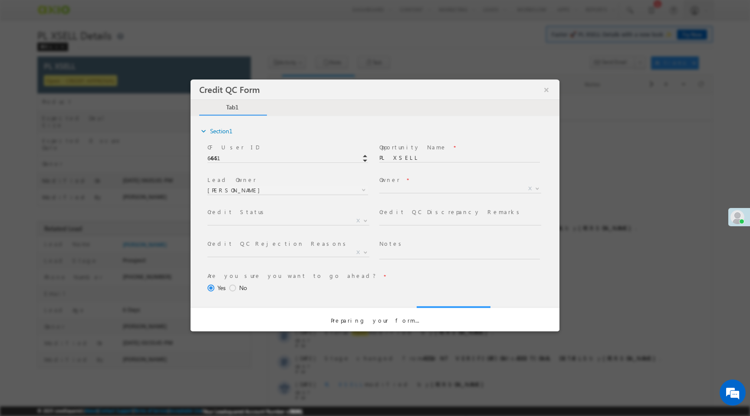
select select "50aed37f-b58e-11ec-8597-0681fe0b10f8"
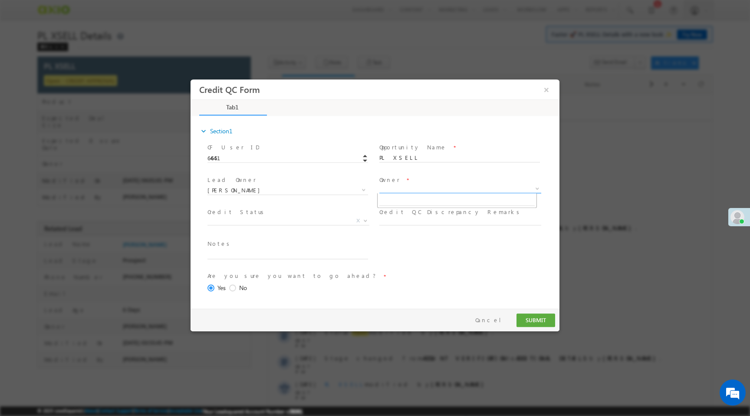
click at [389, 188] on span "X" at bounding box center [460, 188] width 162 height 9
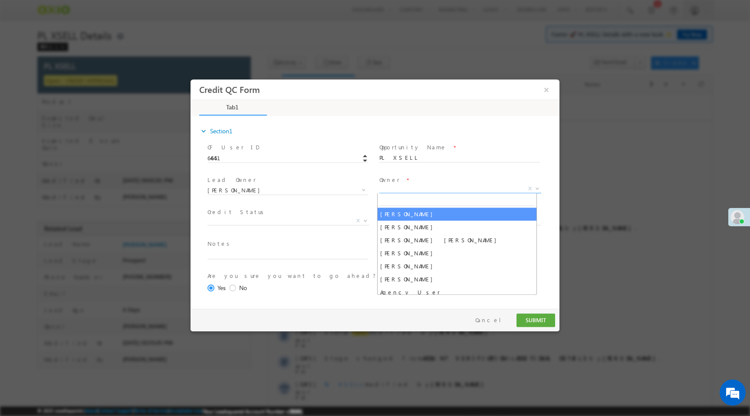
select select "f8849782-a99c-11ec-8597-0681fe0b10f8"
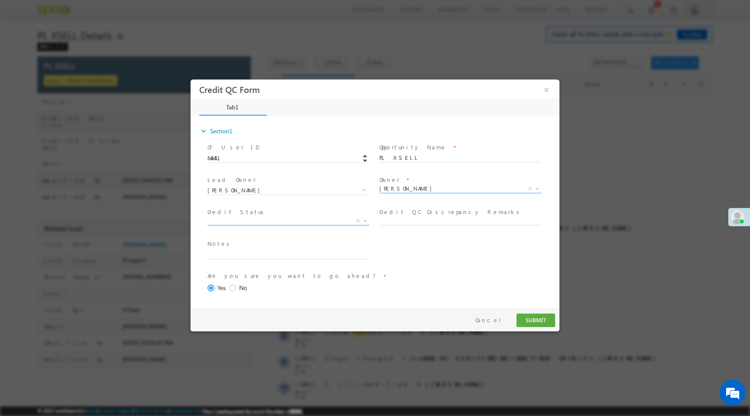
click at [270, 220] on span "X" at bounding box center [288, 220] width 162 height 9
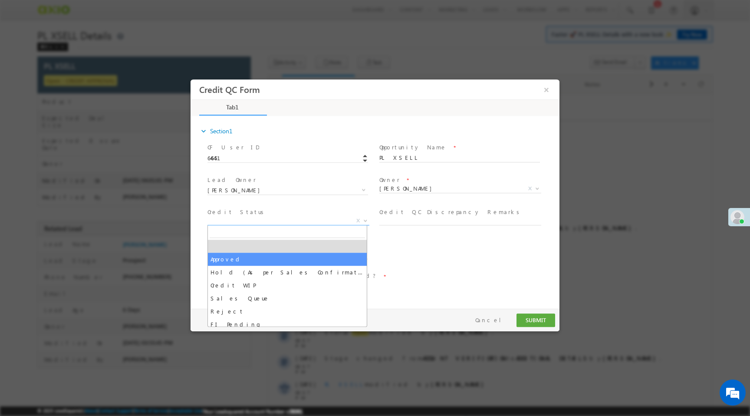
select select "Approved"
select select "NA"
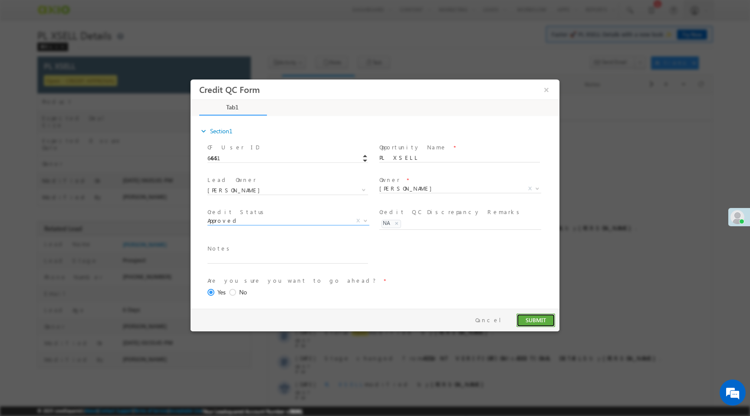
click at [531, 317] on button "SUBMIT" at bounding box center [535, 319] width 39 height 13
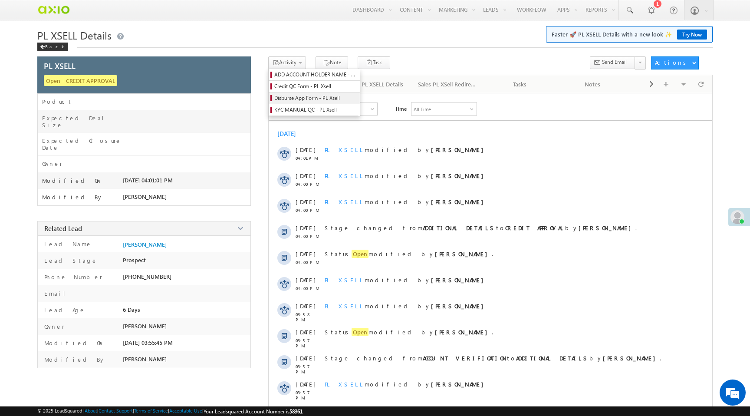
click at [295, 100] on span "Disburse App Form - PL Xsell" at bounding box center [315, 98] width 82 height 8
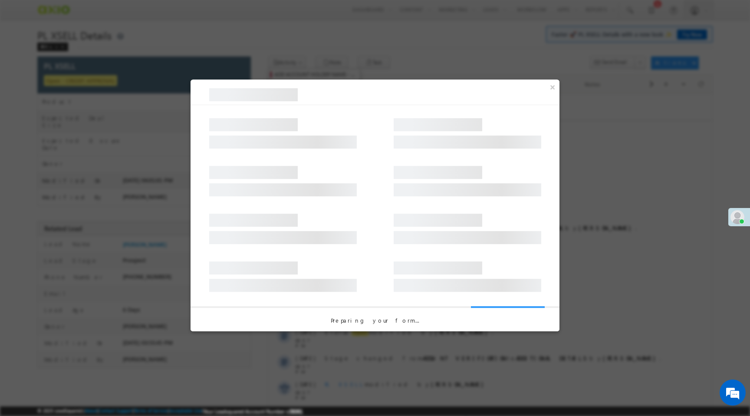
select select "PL XSell Disbursement Initiated"
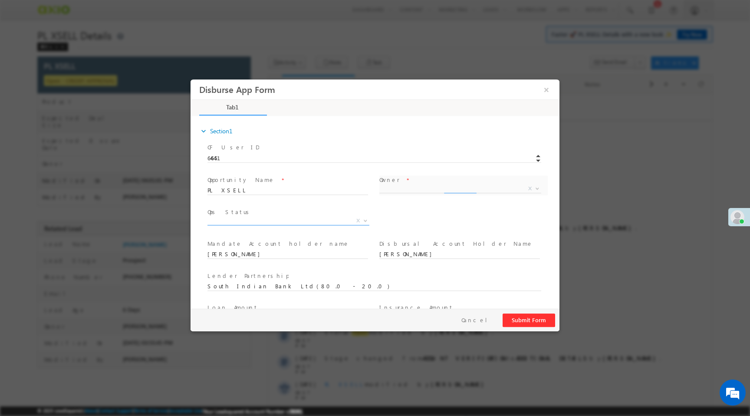
click at [308, 220] on span "X" at bounding box center [288, 220] width 162 height 9
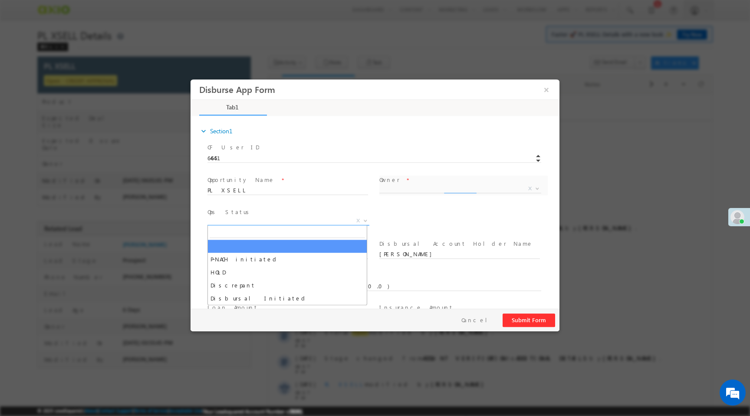
select select "f8849782-a99c-11ec-8597-0681fe0b10f8"
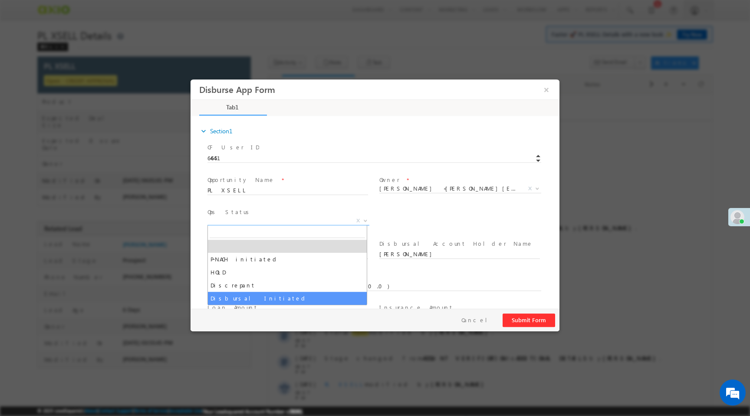
select select "Disbursal Initiated"
select select "NA"
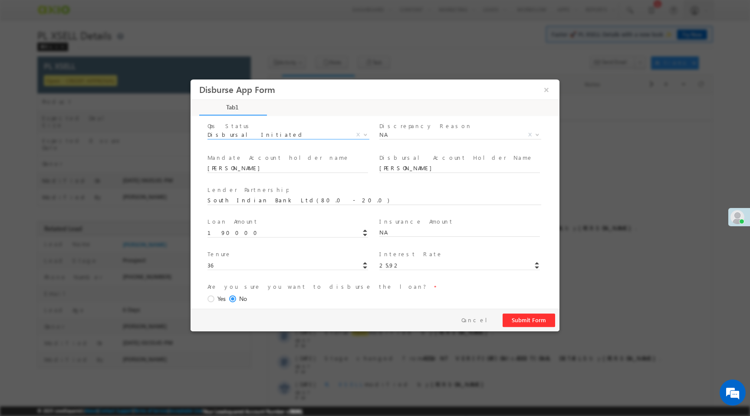
scroll to position [88, 0]
click at [215, 296] on span at bounding box center [212, 297] width 10 height 8
click at [190, 79] on input "Yes" at bounding box center [190, 79] width 0 height 0
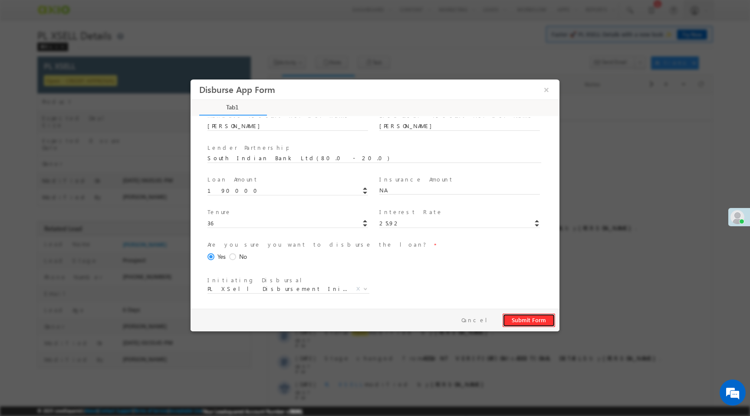
click at [538, 324] on button "Submit Form" at bounding box center [528, 319] width 52 height 13
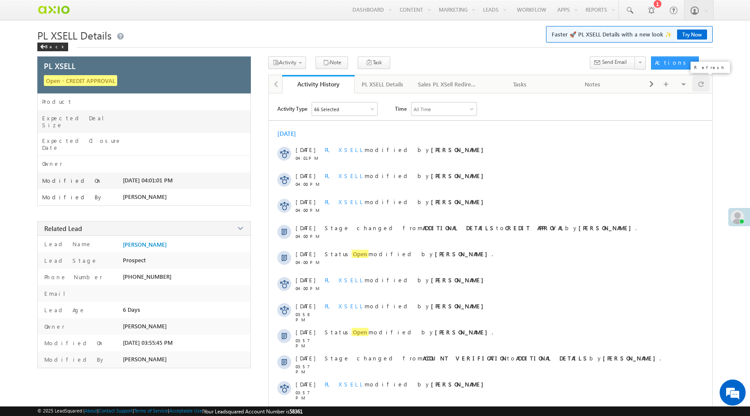
click at [703, 85] on div at bounding box center [700, 83] width 17 height 15
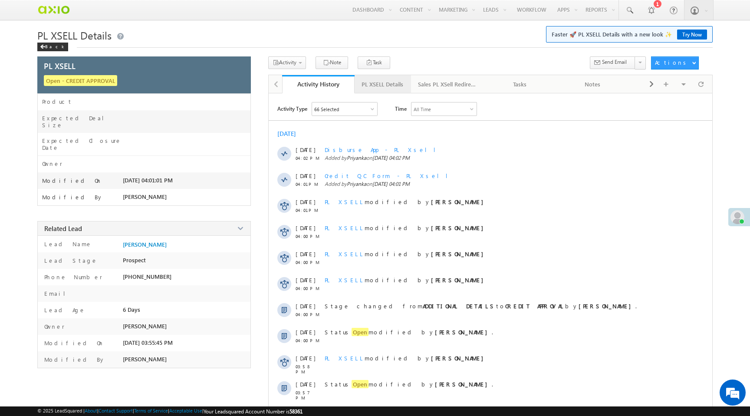
click at [386, 81] on div "PL XSELL Details" at bounding box center [382, 84] width 42 height 10
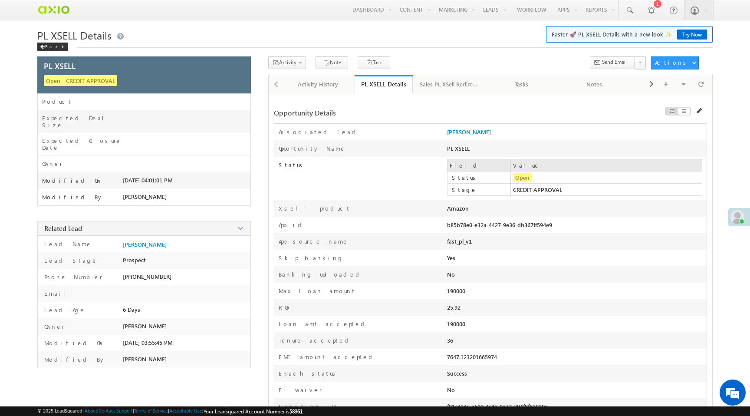
click at [480, 227] on div "b85b78e0-e32a-4427-9e36-db367ff594e9" at bounding box center [524, 227] width 155 height 12
copy div "b85b78e0-e32a-4427-9e36-db367ff594e9"
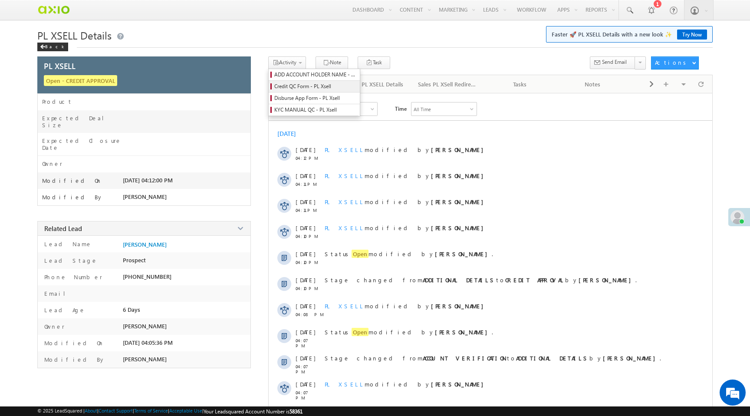
click at [302, 87] on span "Credit QC Form - PL Xsell" at bounding box center [315, 86] width 82 height 8
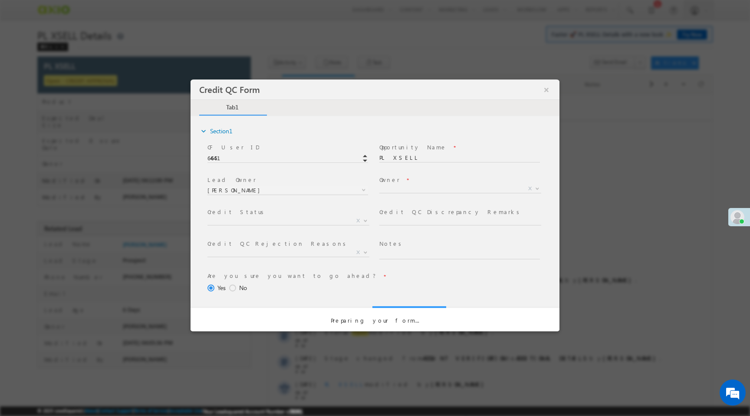
select select "50aed37f-b58e-11ec-8597-0681fe0b10f8"
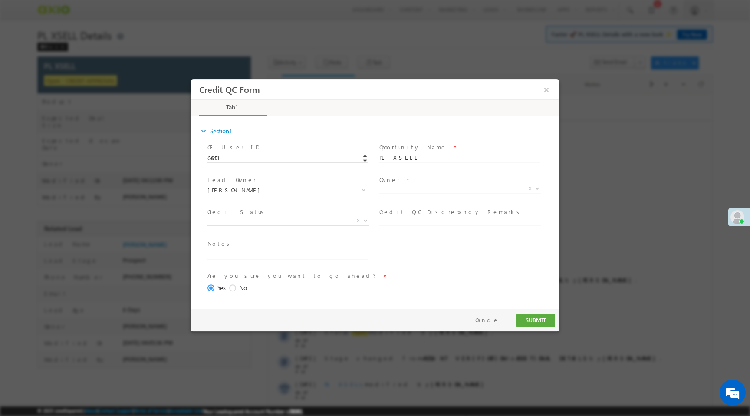
click at [267, 222] on span "X" at bounding box center [288, 220] width 162 height 9
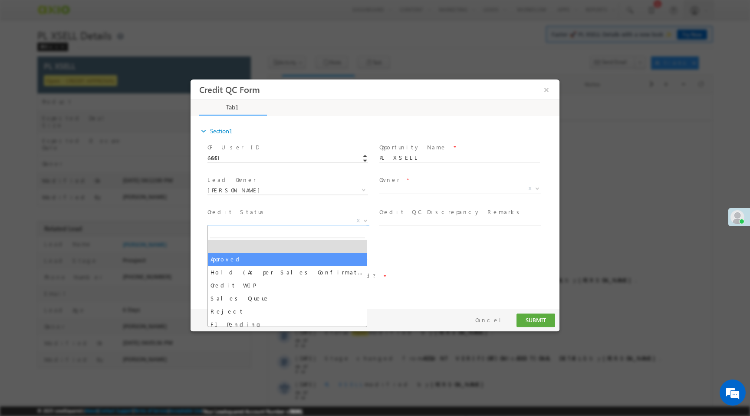
select select "Approved"
select select "NA"
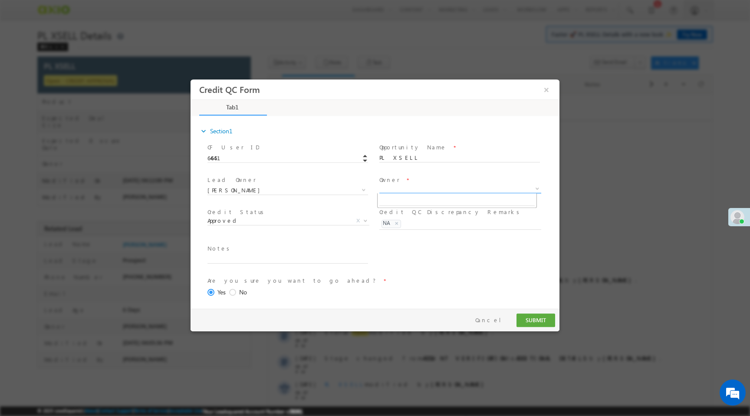
click at [385, 187] on span "X" at bounding box center [460, 188] width 162 height 9
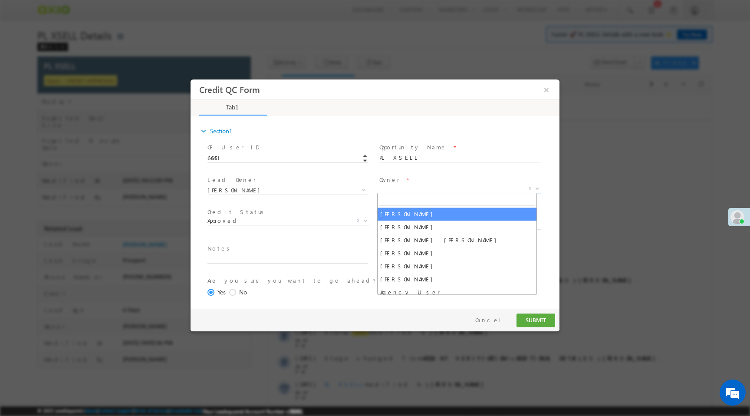
select select "f8849782-a99c-11ec-8597-0681fe0b10f8"
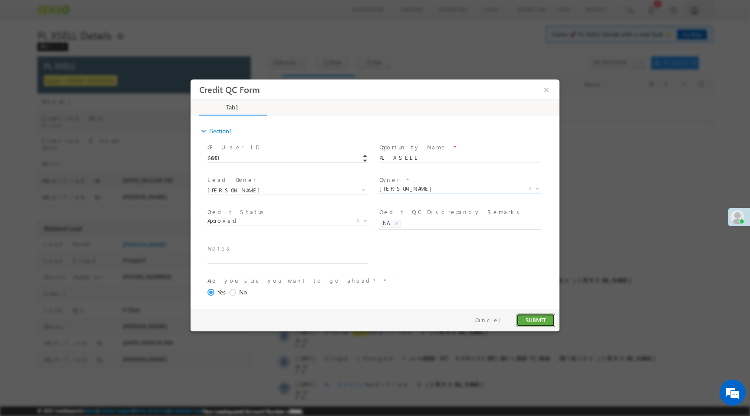
click at [542, 324] on button "SUBMIT" at bounding box center [535, 319] width 39 height 13
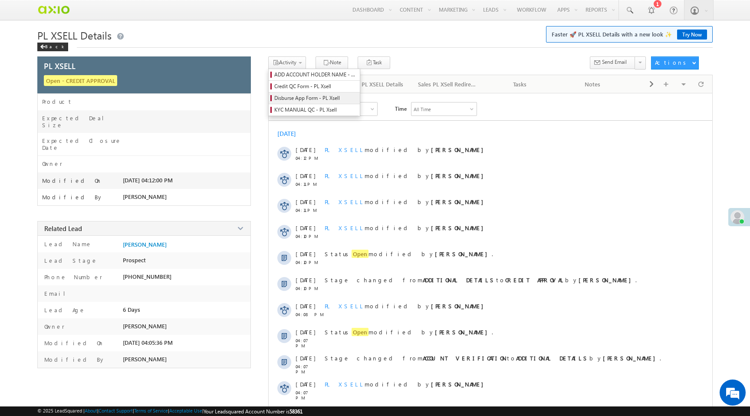
click at [298, 98] on span "Disburse App Form - PL Xsell" at bounding box center [315, 98] width 82 height 8
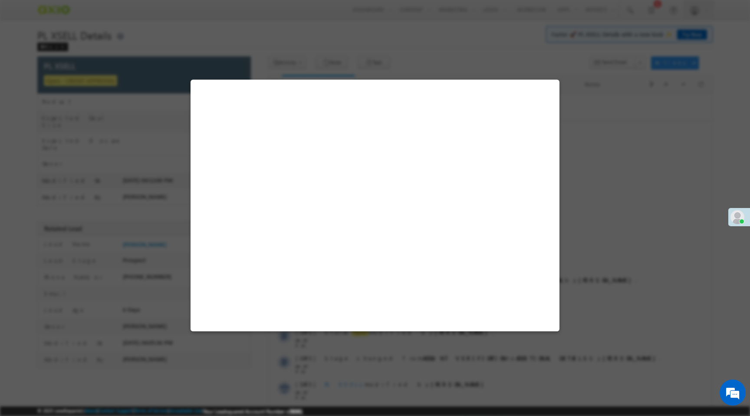
select select "PL XSell Disbursement Initiated"
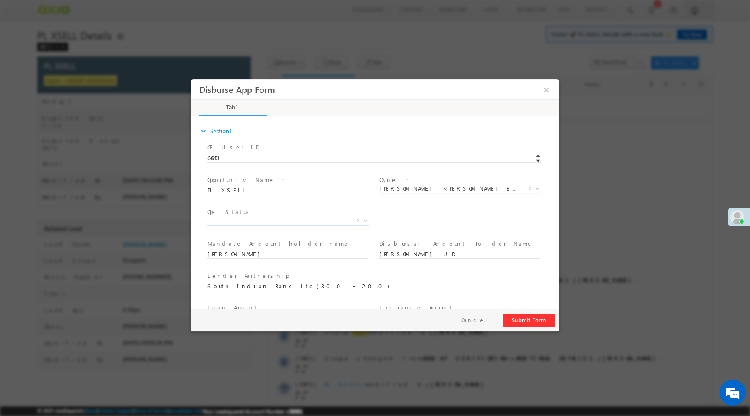
click at [329, 221] on span "X" at bounding box center [288, 220] width 162 height 9
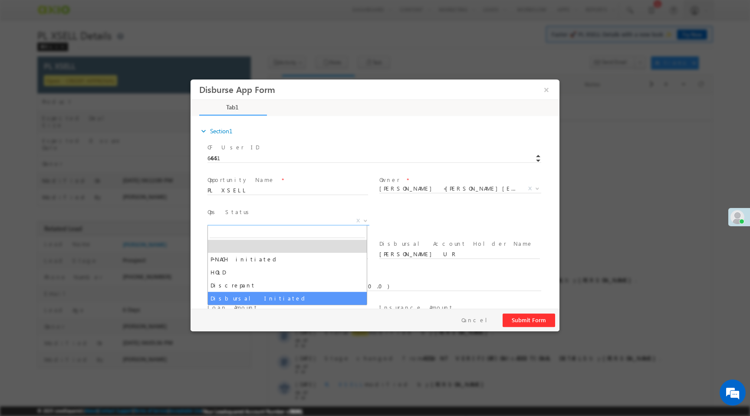
select select "Disbursal Initiated"
select select "NA"
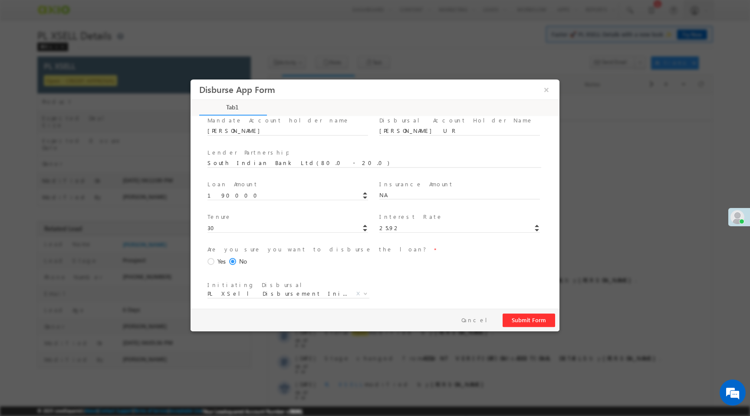
scroll to position [125, 0]
click at [213, 260] on span at bounding box center [212, 260] width 10 height 8
click at [190, 79] on input "Yes" at bounding box center [190, 79] width 0 height 0
click at [538, 319] on button "Submit Form" at bounding box center [528, 319] width 52 height 13
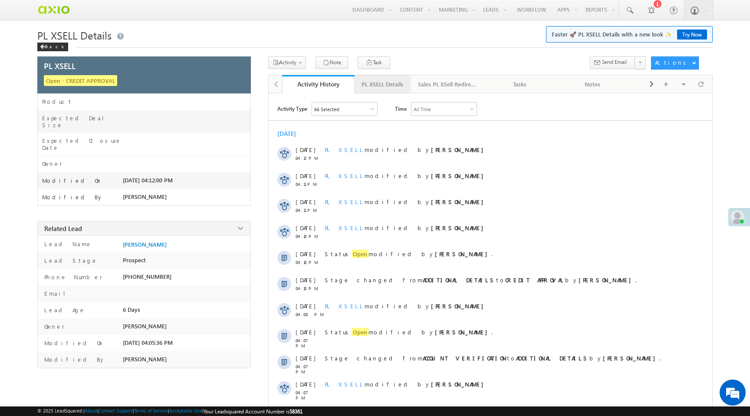
click at [376, 85] on div "PL XSELL Details" at bounding box center [382, 84] width 42 height 10
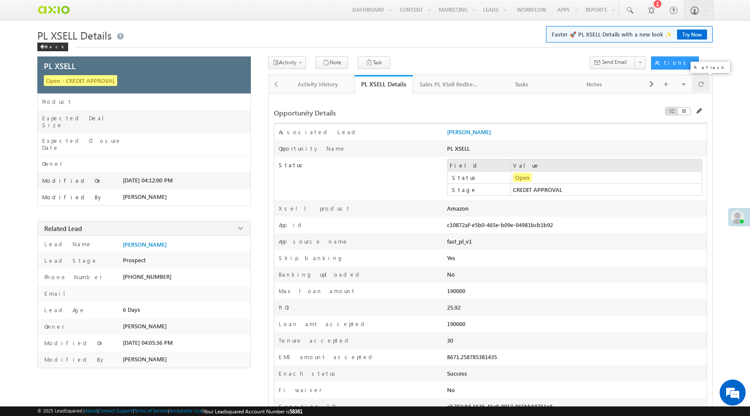
click at [704, 83] on div at bounding box center [700, 83] width 17 height 15
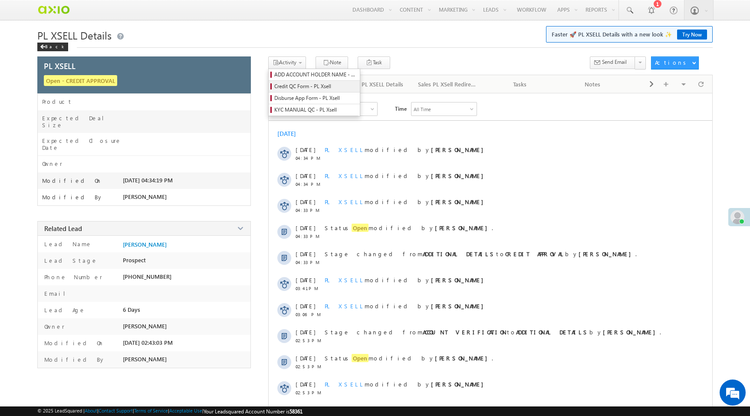
click at [293, 88] on span "Credit QC Form - PL Xsell" at bounding box center [315, 86] width 82 height 8
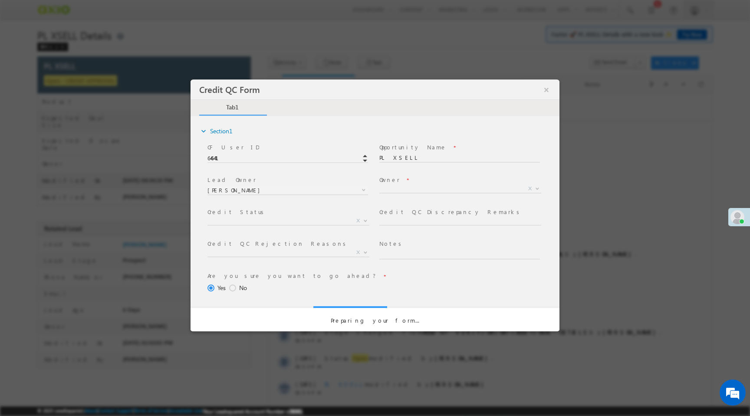
select select "50aed37f-b58e-11ec-8597-0681fe0b10f8"
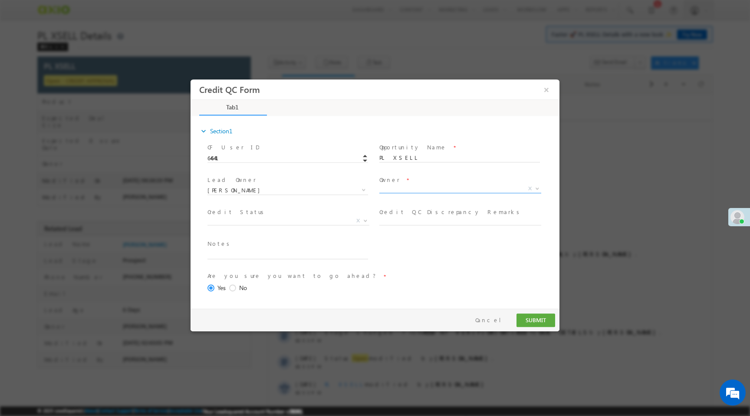
click at [392, 188] on span "X" at bounding box center [460, 188] width 162 height 9
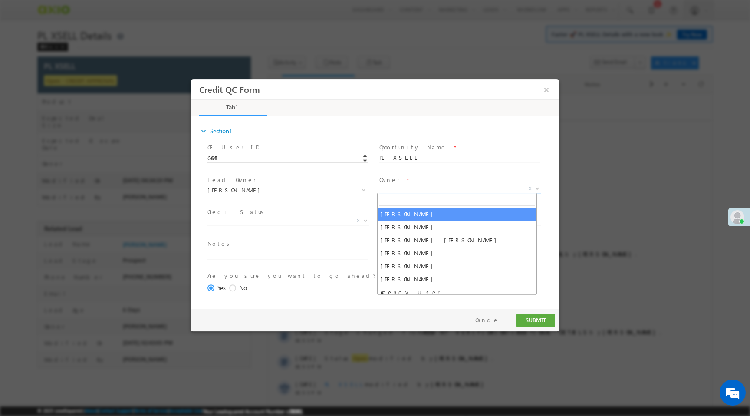
select select "f8849782-a99c-11ec-8597-0681fe0b10f8"
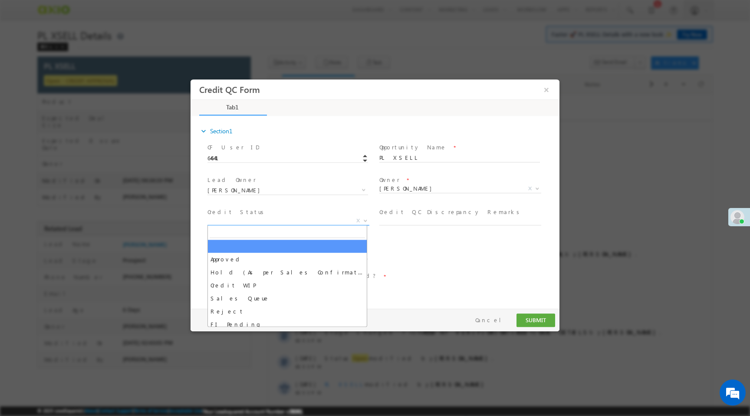
click at [313, 217] on span "X" at bounding box center [288, 220] width 162 height 9
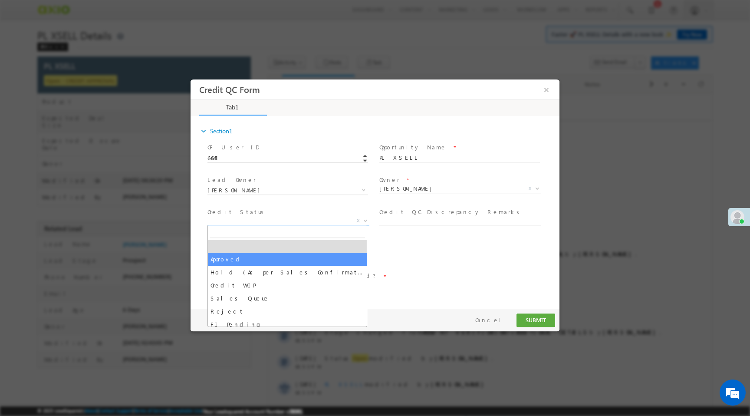
select select "Approved"
select select "NA"
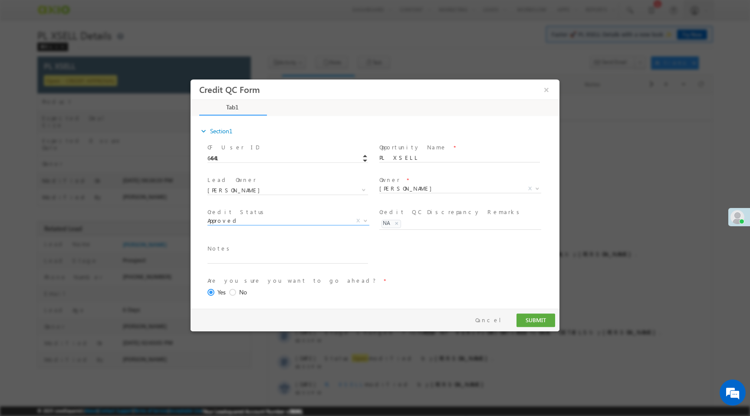
scroll to position [36, 0]
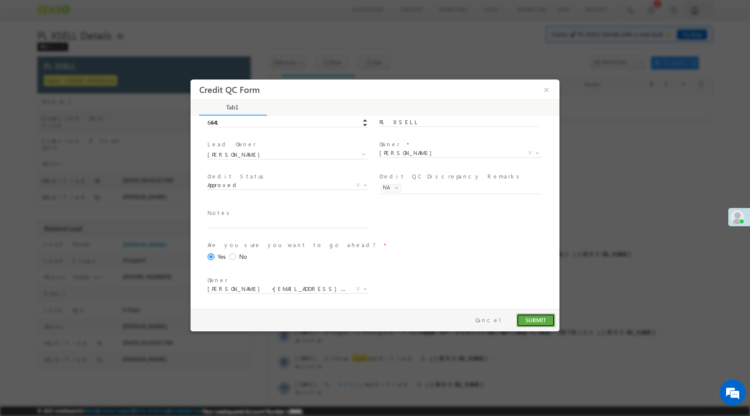
click at [525, 317] on button "SUBMIT" at bounding box center [535, 319] width 39 height 13
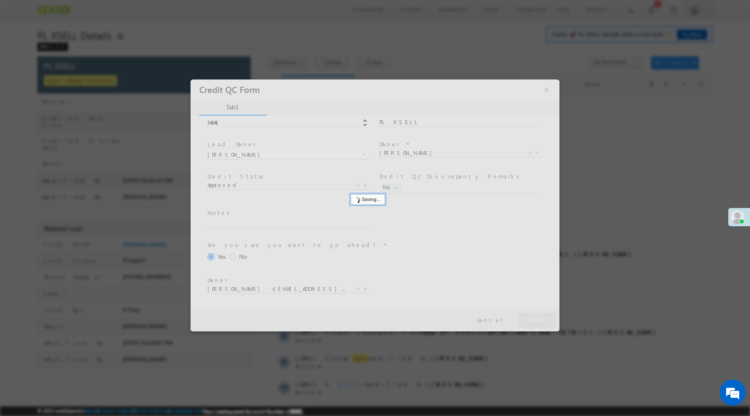
scroll to position [0, 0]
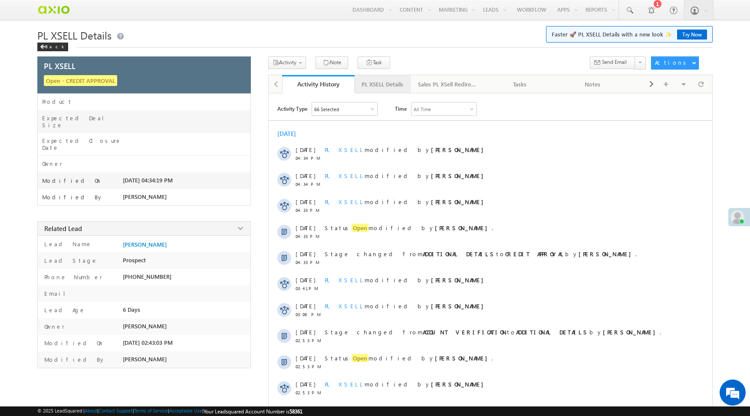
click at [366, 85] on div "PL XSELL Details" at bounding box center [382, 84] width 42 height 10
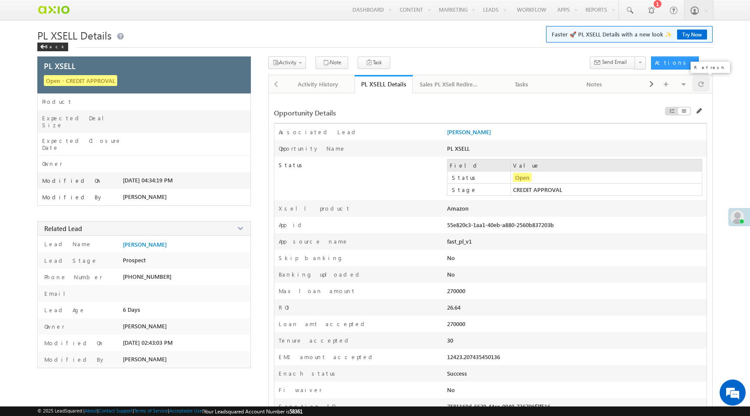
click at [702, 86] on span at bounding box center [700, 83] width 5 height 15
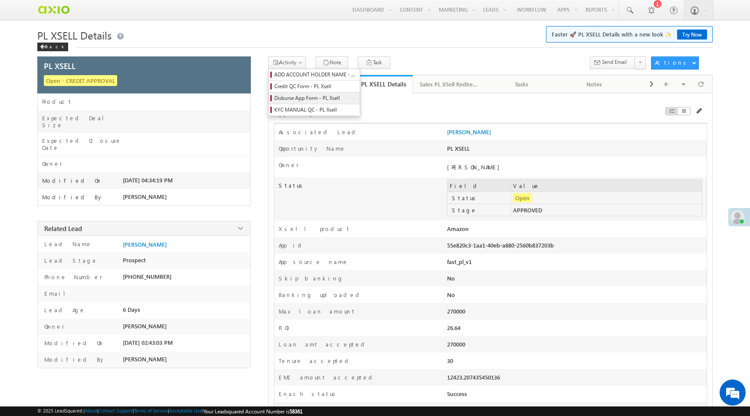
click at [298, 101] on span "Disburse App Form - PL Xsell" at bounding box center [315, 98] width 82 height 8
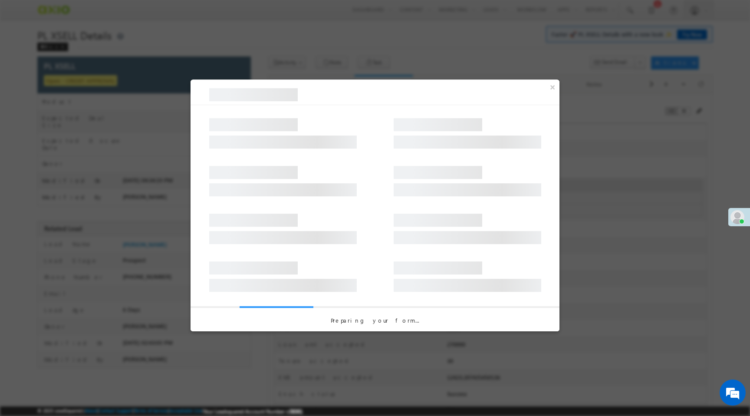
select select "PL XSell Disbursement Initiated"
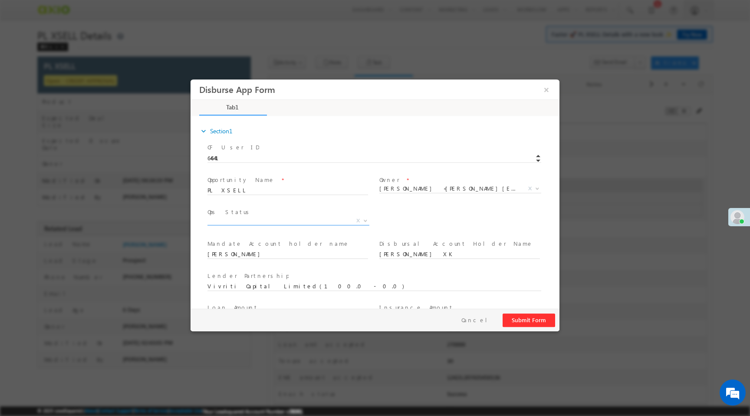
scroll to position [128, 0]
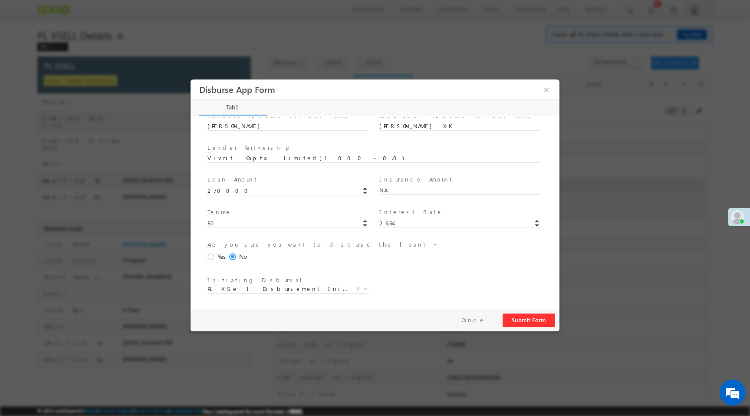
click at [210, 254] on span at bounding box center [212, 257] width 10 height 8
click at [190, 79] on input "Yes" at bounding box center [190, 79] width 0 height 0
click at [530, 324] on button "Submit Form" at bounding box center [528, 319] width 52 height 13
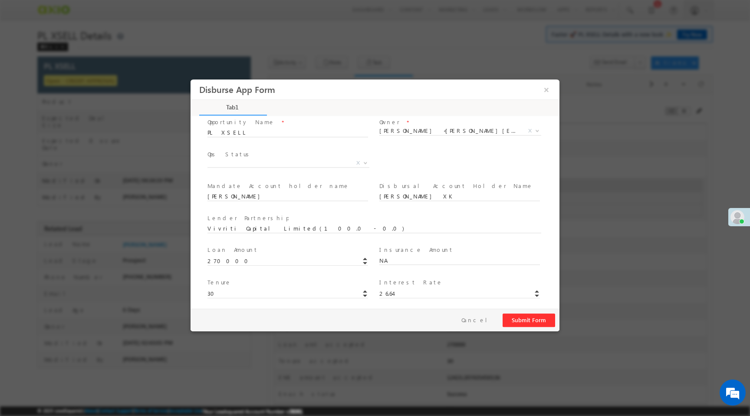
scroll to position [57, 0]
click at [247, 165] on span "X" at bounding box center [288, 164] width 162 height 9
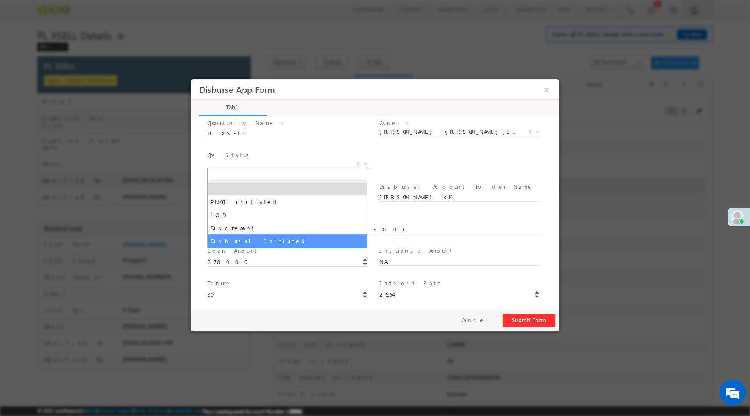
select select "Disbursal Initiated"
select select "NA"
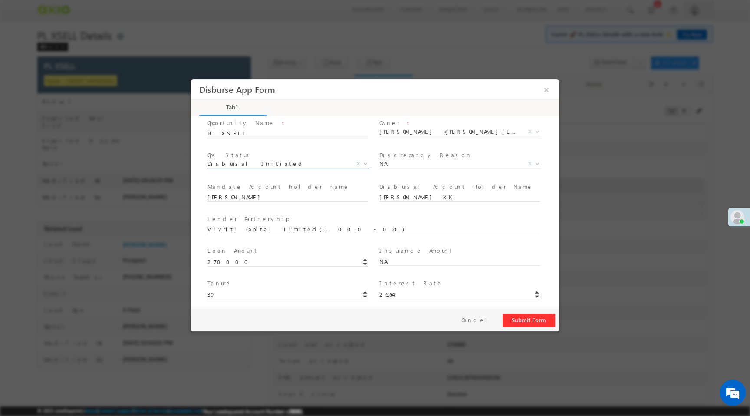
scroll to position [128, 0]
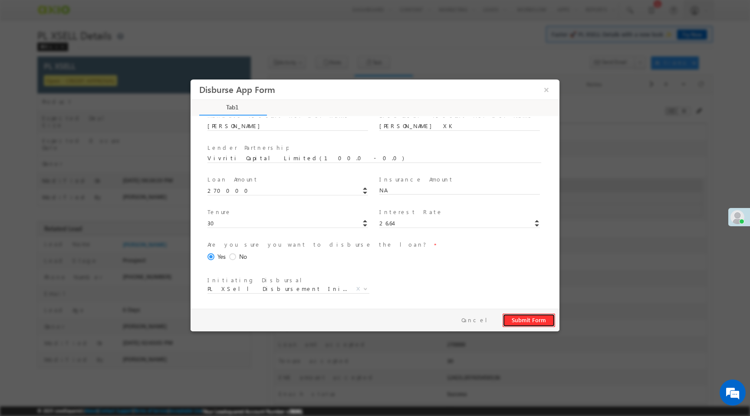
click at [526, 321] on button "Submit Form" at bounding box center [528, 319] width 52 height 13
